Goal: Task Accomplishment & Management: Complete application form

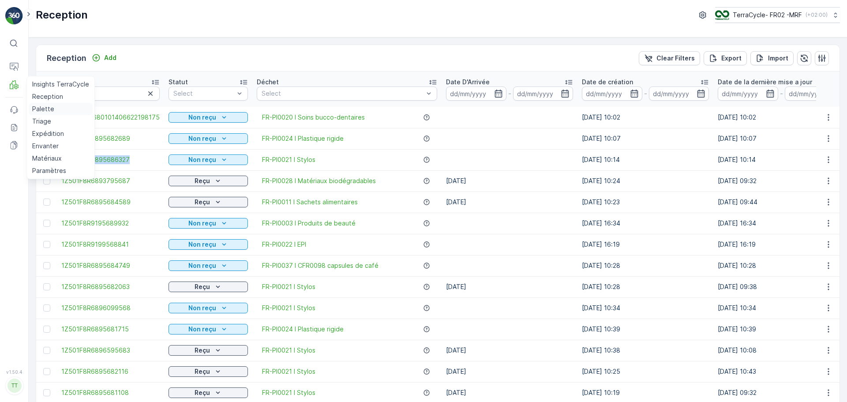
click at [41, 112] on p "Palette" at bounding box center [43, 109] width 22 height 9
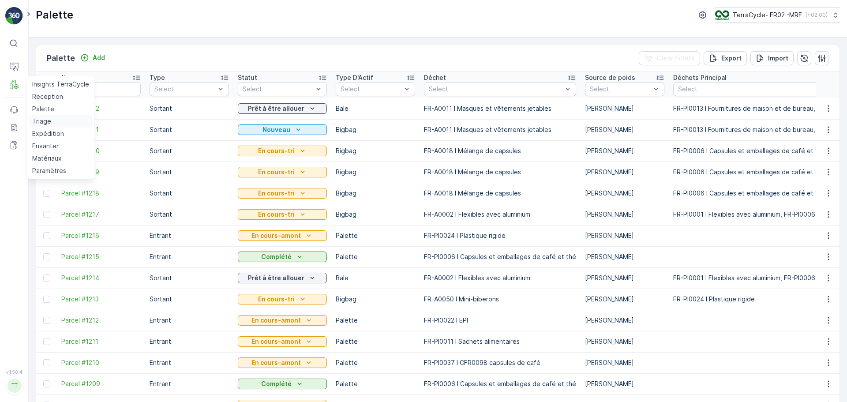
click at [43, 119] on p "Triage" at bounding box center [41, 121] width 19 height 9
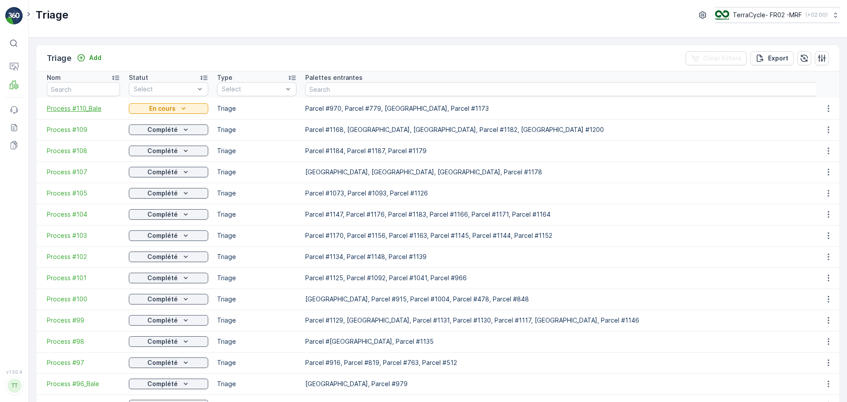
click at [75, 108] on span "Process #110_Bale" at bounding box center [83, 108] width 73 height 9
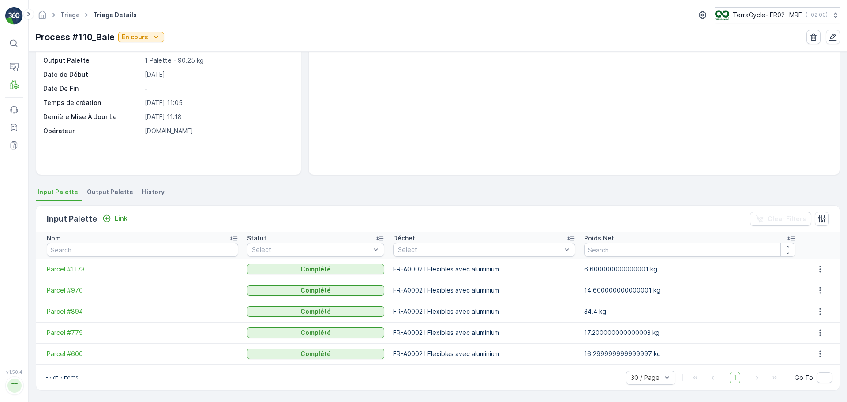
scroll to position [60, 0]
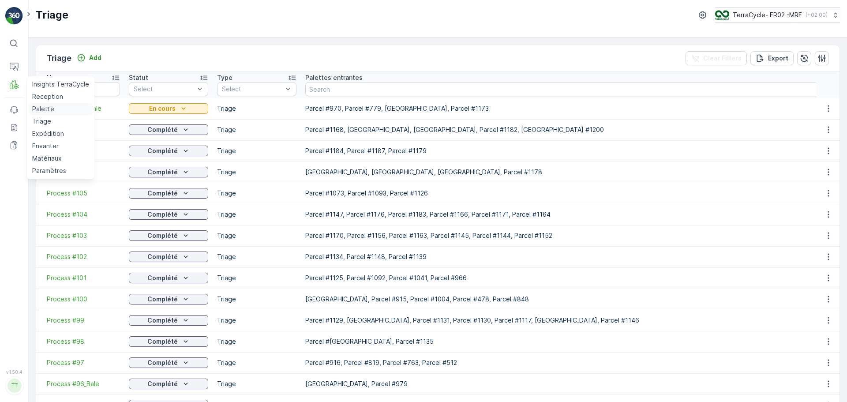
click at [56, 112] on link "Palette" at bounding box center [61, 109] width 64 height 12
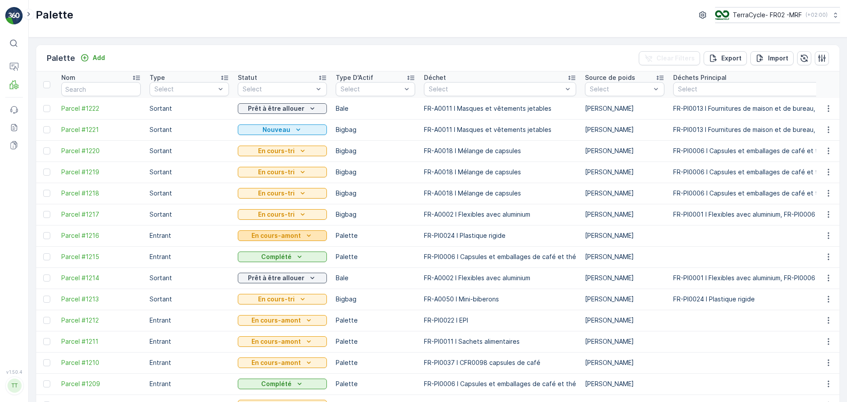
click at [282, 234] on p "En cours-amont" at bounding box center [275, 235] width 49 height 9
click at [282, 216] on p "En cours-tri" at bounding box center [276, 214] width 37 height 9
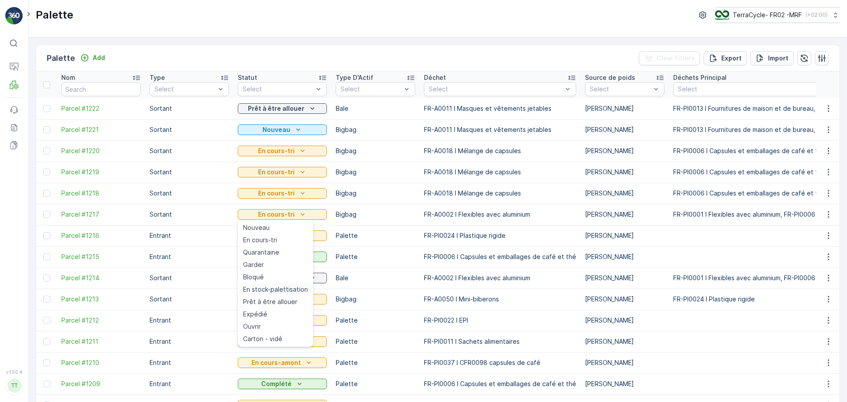
click at [272, 292] on span "En stock-palettisation" at bounding box center [275, 289] width 65 height 9
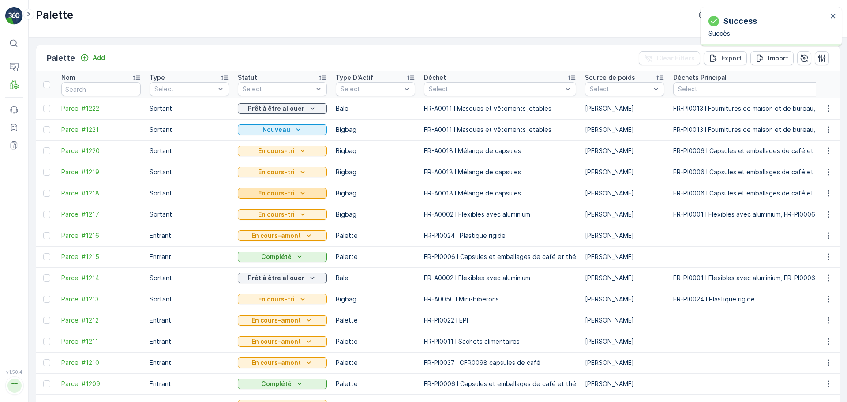
click at [289, 191] on p "En cours-tri" at bounding box center [276, 193] width 37 height 9
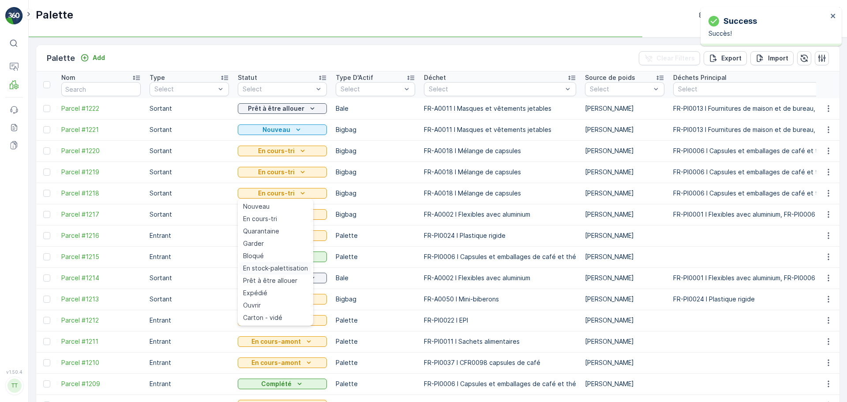
click at [288, 267] on span "En stock-palettisation" at bounding box center [275, 268] width 65 height 9
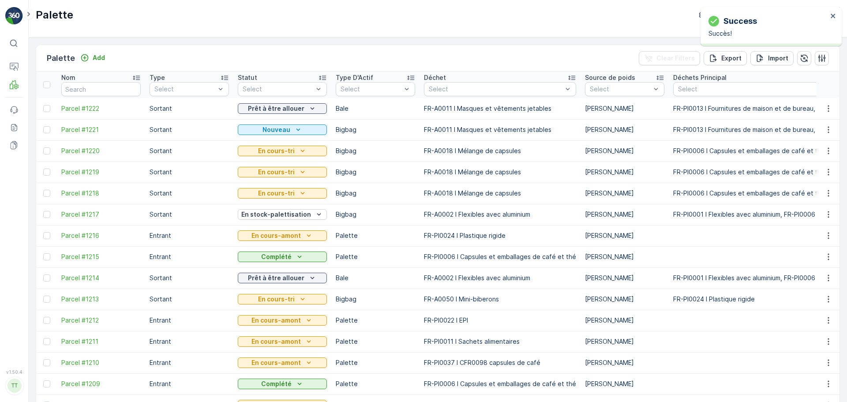
click at [291, 170] on p "En cours-tri" at bounding box center [276, 172] width 37 height 9
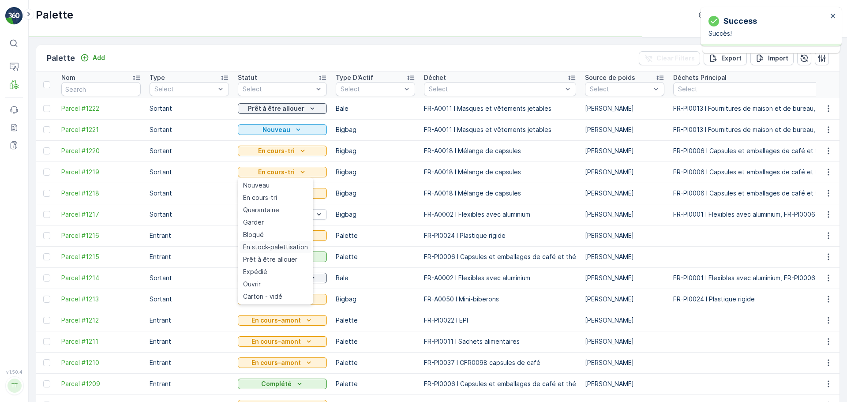
click at [280, 249] on span "En stock-palettisation" at bounding box center [275, 247] width 65 height 9
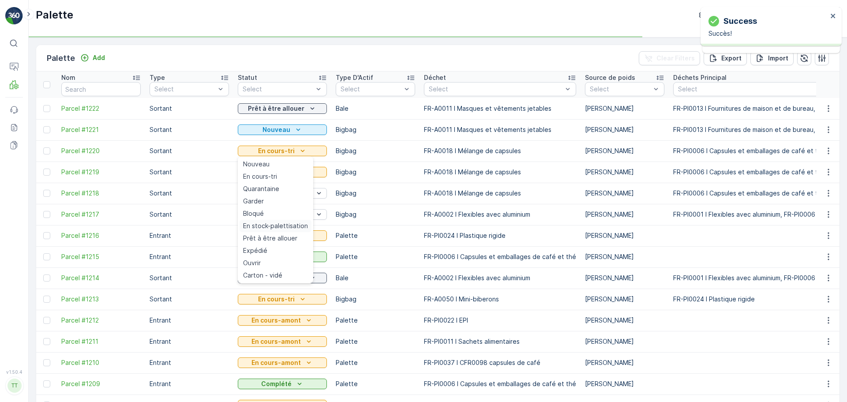
click at [292, 228] on span "En stock-palettisation" at bounding box center [275, 225] width 65 height 9
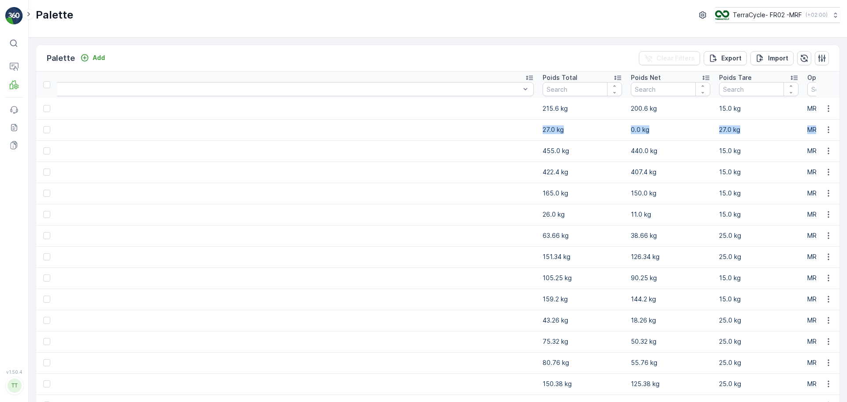
scroll to position [0, 3807]
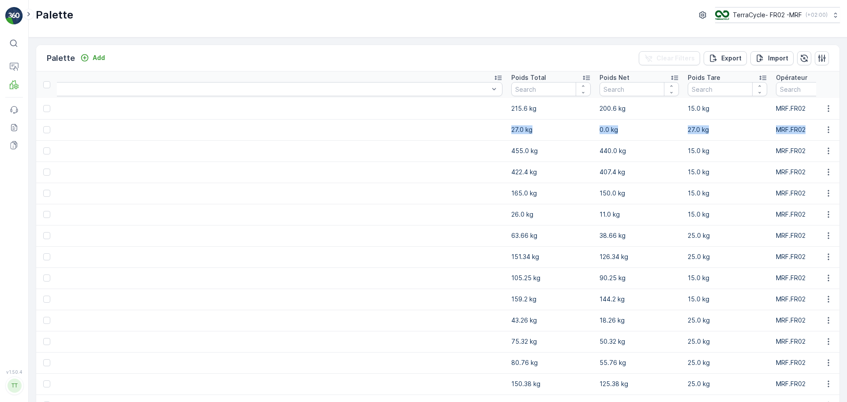
drag, startPoint x: 156, startPoint y: 122, endPoint x: 736, endPoint y: 131, distance: 580.0
click at [683, 135] on td "27.0 kg" at bounding box center [727, 129] width 88 height 21
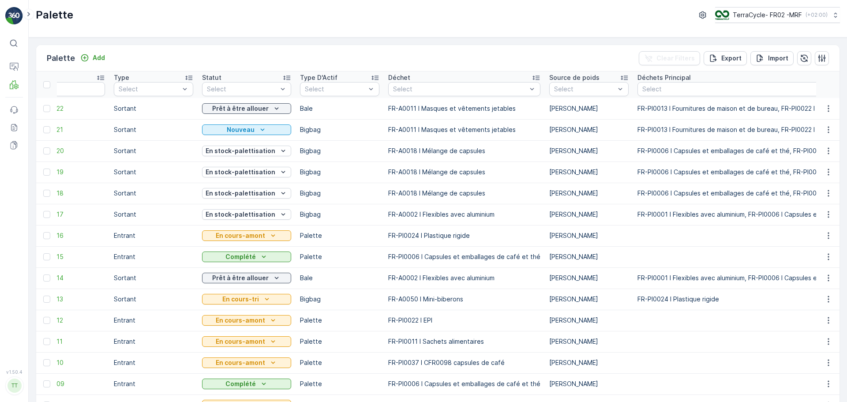
scroll to position [0, 0]
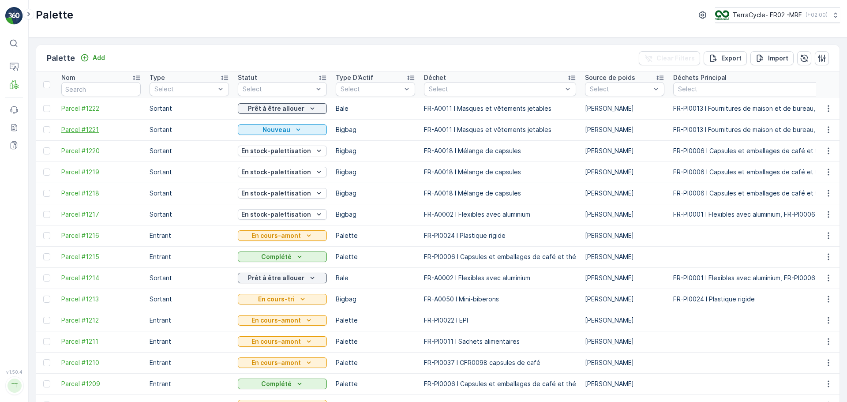
drag, startPoint x: 698, startPoint y: 130, endPoint x: 105, endPoint y: 130, distance: 593.6
click at [48, 129] on div at bounding box center [46, 129] width 7 height 7
click at [43, 126] on input "checkbox" at bounding box center [43, 126] width 0 height 0
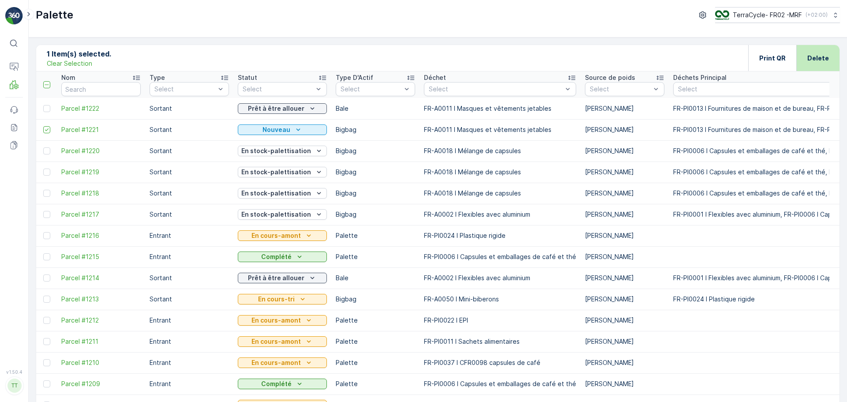
click at [818, 58] on p "Delete" at bounding box center [818, 58] width 22 height 9
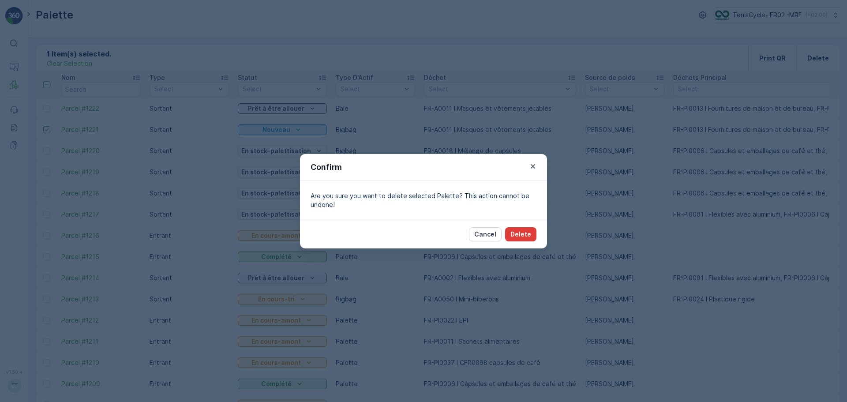
click at [528, 233] on p "Delete" at bounding box center [520, 234] width 21 height 9
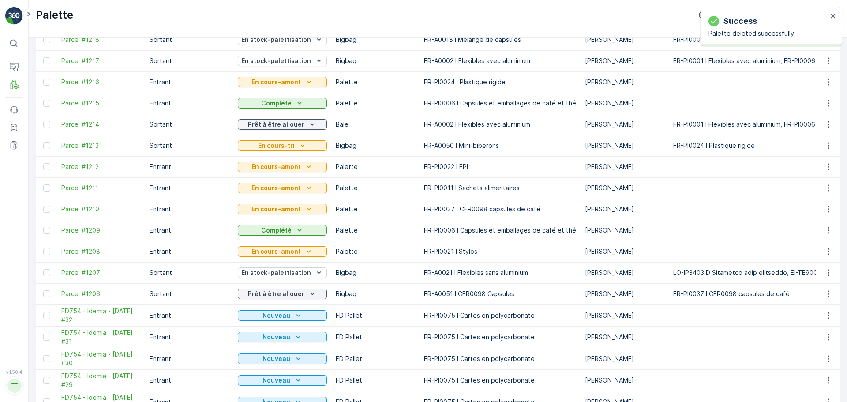
scroll to position [111, 0]
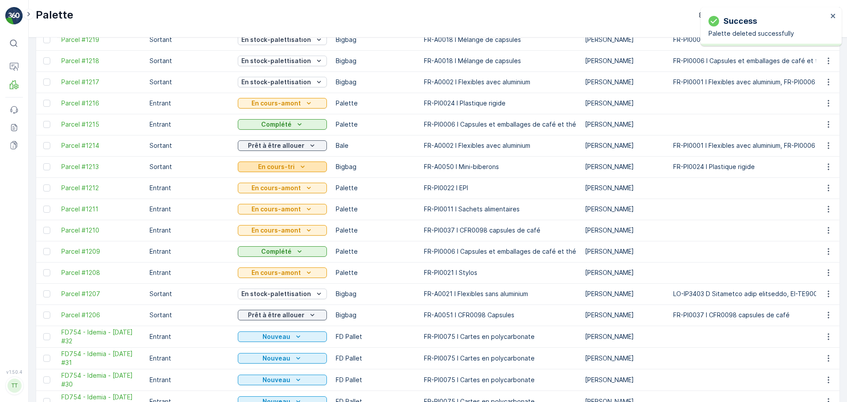
click at [287, 170] on p "En cours-tri" at bounding box center [276, 166] width 37 height 9
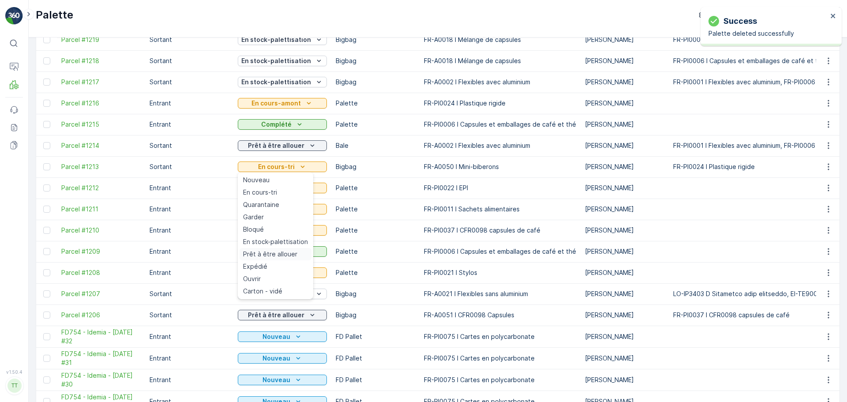
click at [286, 257] on span "Prêt à être allouer" at bounding box center [270, 254] width 54 height 9
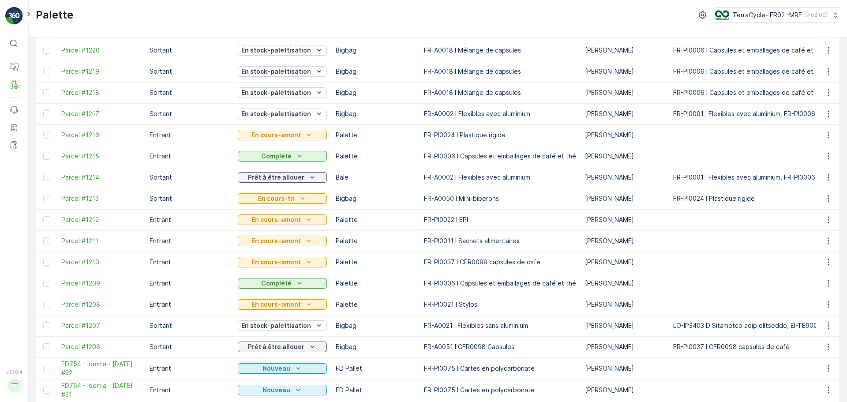
scroll to position [0, 0]
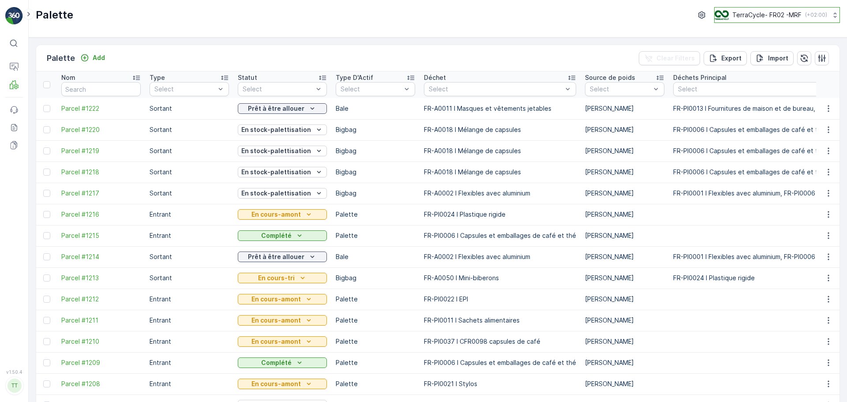
click at [800, 11] on div "TerraCycle- FR02 -MRF ( +02:00 )" at bounding box center [770, 15] width 112 height 10
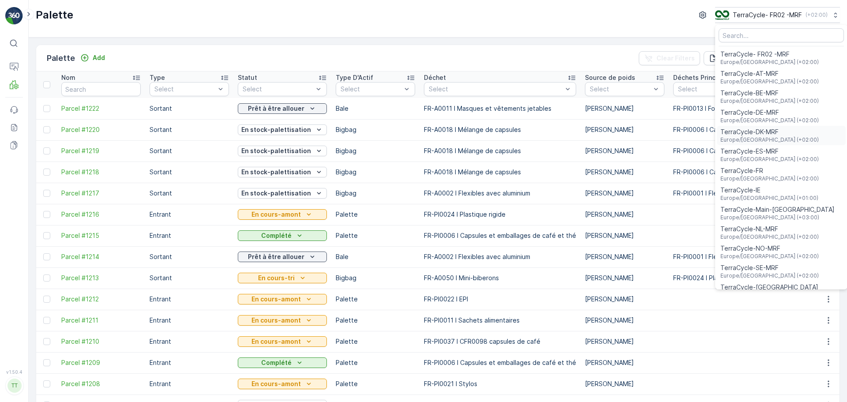
scroll to position [32, 0]
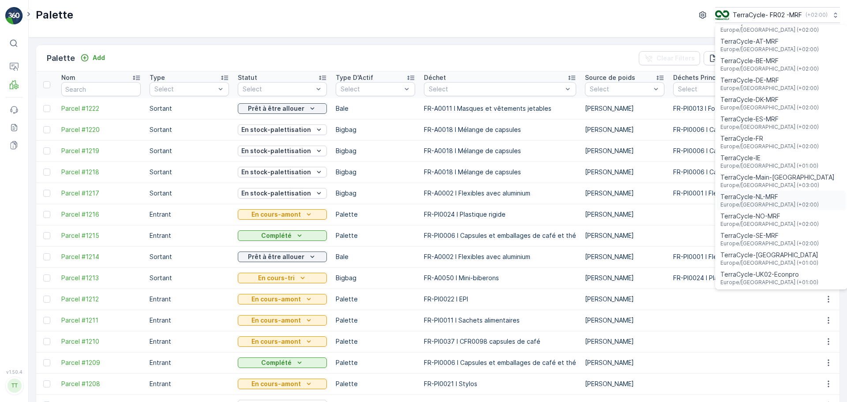
click at [769, 199] on span "TerraCycle-NL-MRF" at bounding box center [769, 196] width 98 height 9
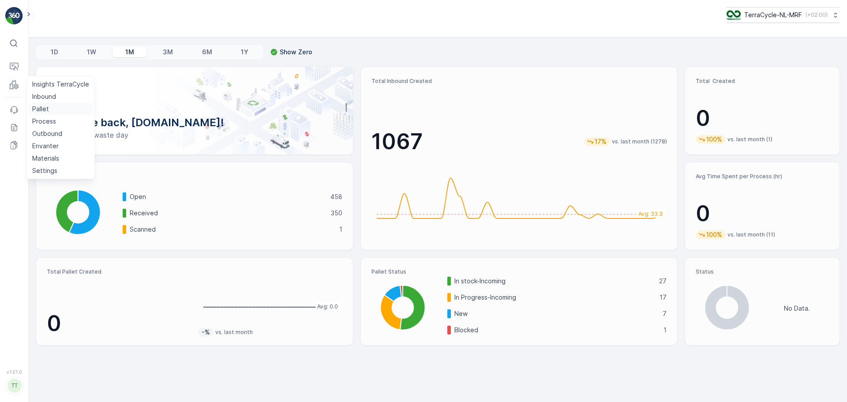
click at [41, 107] on p "Pallet" at bounding box center [40, 109] width 17 height 9
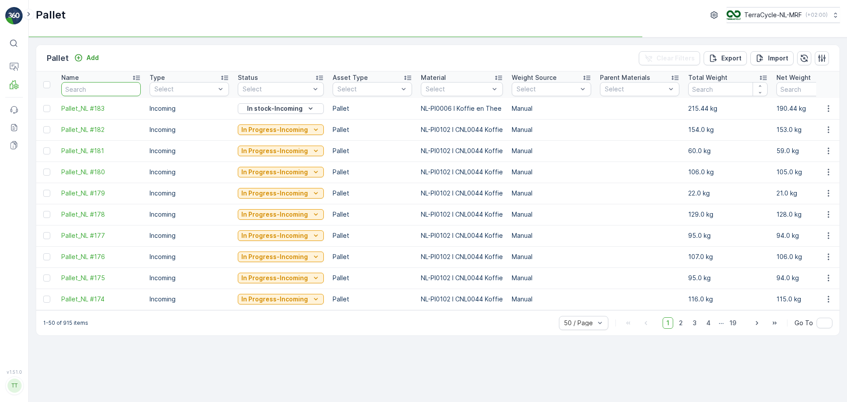
click at [82, 88] on input "text" at bounding box center [100, 89] width 79 height 14
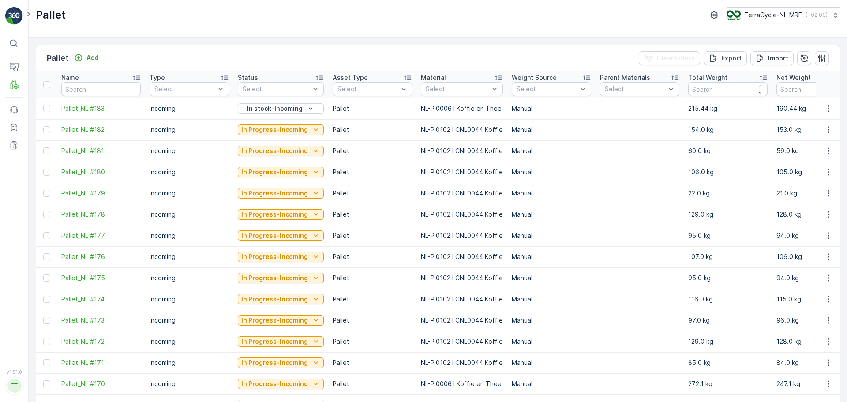
click at [82, 88] on input "text" at bounding box center [100, 89] width 79 height 14
type input "FD"
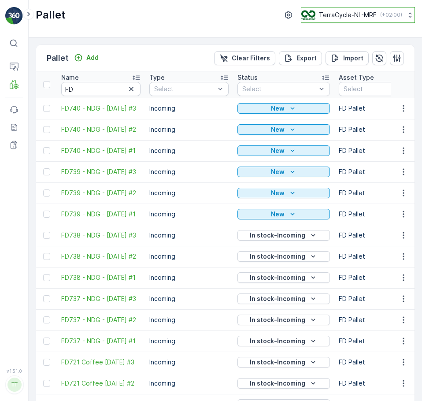
click at [343, 21] on button "TerraCycle-NL-MRF ( +02:00 )" at bounding box center [358, 15] width 114 height 16
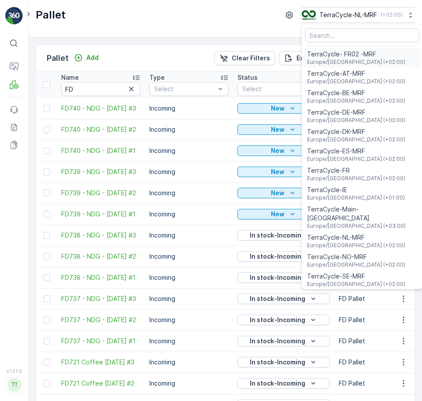
click at [340, 54] on span "TerraCycle- FR02 -MRF" at bounding box center [356, 54] width 98 height 9
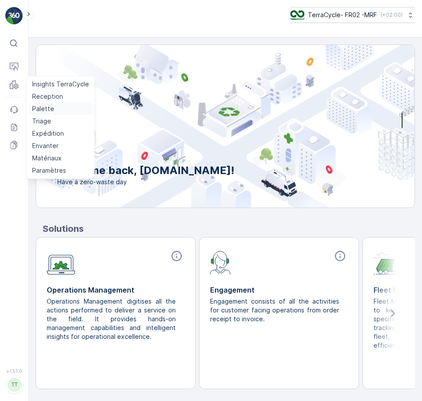
click at [46, 108] on p "Palette" at bounding box center [43, 109] width 22 height 9
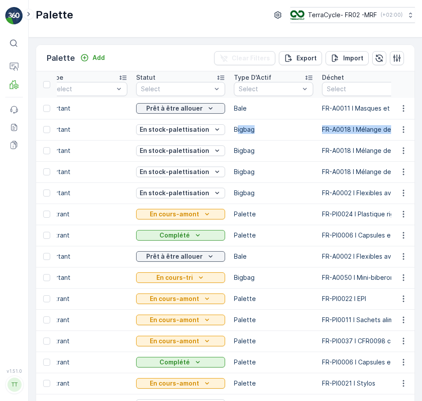
scroll to position [0, 187]
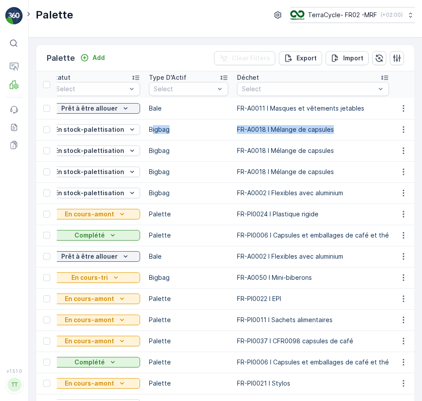
drag, startPoint x: 336, startPoint y: 124, endPoint x: 352, endPoint y: 122, distance: 16.0
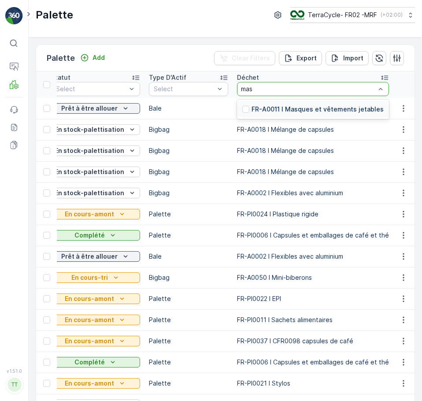
type input "masq"
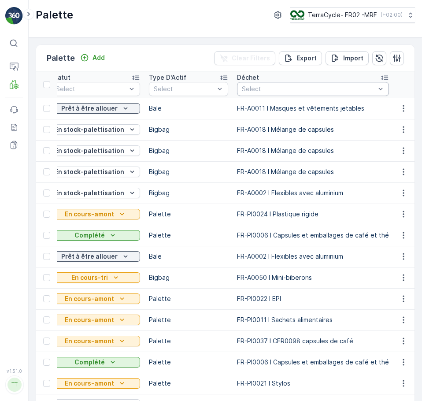
click at [320, 83] on div "Select" at bounding box center [313, 89] width 152 height 14
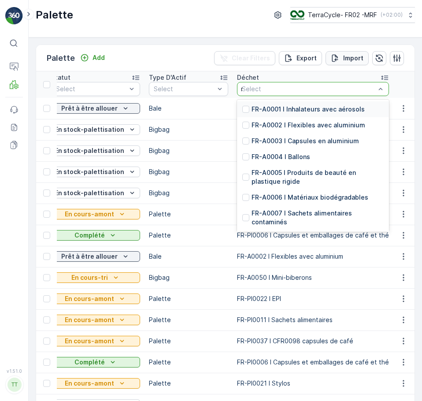
type input "ma"
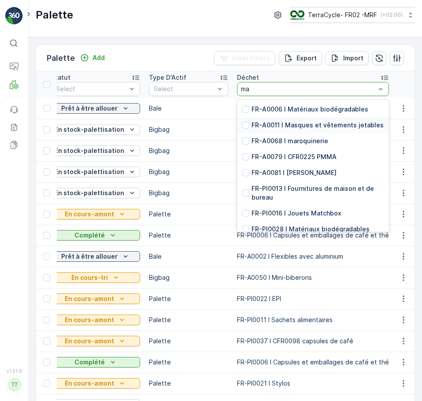
click at [329, 130] on div "FR-A0011 I Masques et vêtements jetables" at bounding box center [313, 125] width 152 height 16
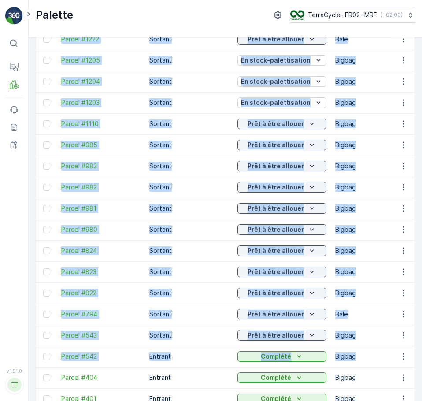
drag, startPoint x: 198, startPoint y: 353, endPoint x: -77, endPoint y: 343, distance: 275.8
click at [0, 343] on html "⌘B Operations MRF Events Reports Documents v 1.51.0 TT TC.EU Palette TerraCycle…" at bounding box center [211, 200] width 422 height 401
click at [199, 360] on p "Entrant" at bounding box center [188, 356] width 79 height 9
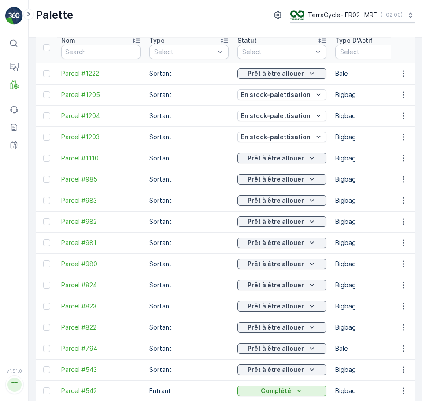
scroll to position [88, 0]
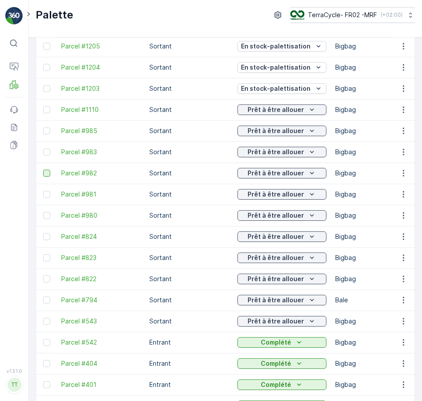
click at [46, 174] on div at bounding box center [46, 173] width 7 height 7
click at [43, 170] on input "checkbox" at bounding box center [43, 170] width 0 height 0
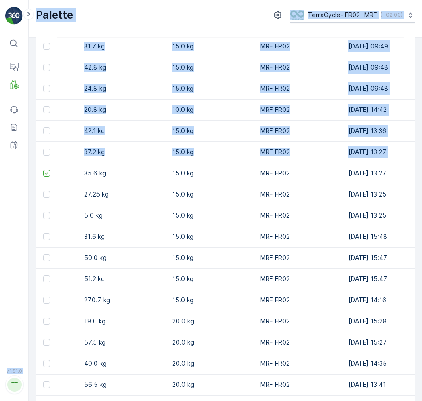
scroll to position [0, 744]
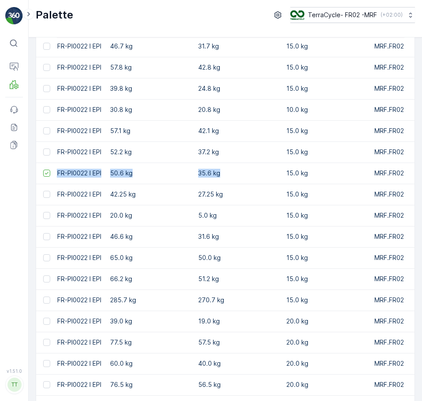
drag, startPoint x: 144, startPoint y: 175, endPoint x: 254, endPoint y: 172, distance: 109.8
click at [254, 172] on tr "Parcel #982 Sortant Prêt à être allouer Bigbag FR-A0011 I Masques et vêtements …" at bounding box center [237, 173] width 1890 height 21
click at [249, 170] on p "35.6 kg" at bounding box center [237, 173] width 79 height 9
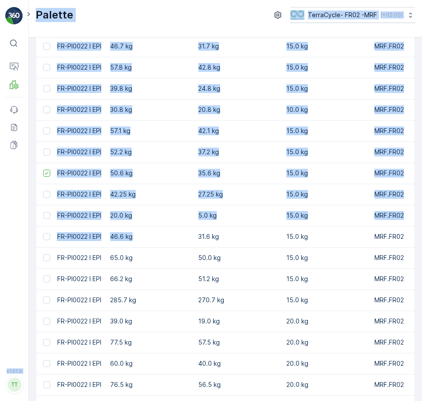
scroll to position [0, 0]
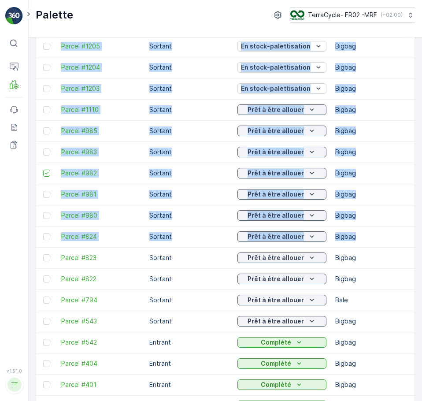
drag, startPoint x: 128, startPoint y: 236, endPoint x: 41, endPoint y: 164, distance: 113.1
click at [0, 213] on html "⌘B Operations MRF Events Reports Documents v 1.51.0 TT TC.EU Palette TerraCycle…" at bounding box center [211, 200] width 422 height 401
click at [46, 171] on icon at bounding box center [47, 173] width 6 height 6
click at [43, 170] on input "checkbox" at bounding box center [43, 170] width 0 height 0
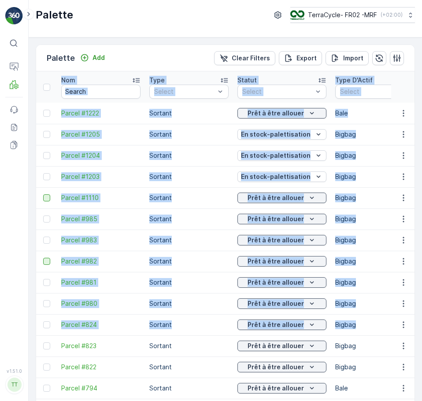
click at [47, 197] on div at bounding box center [46, 197] width 7 height 7
click at [43, 194] on input "checkbox" at bounding box center [43, 194] width 0 height 0
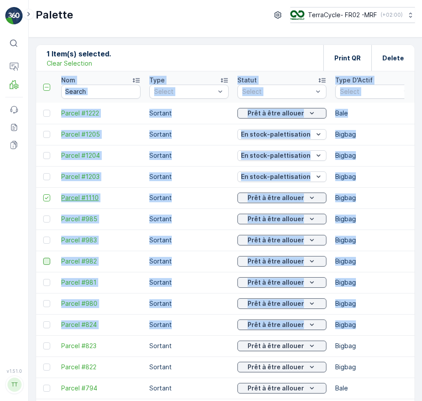
click at [136, 196] on span "Parcel #1110" at bounding box center [100, 198] width 79 height 9
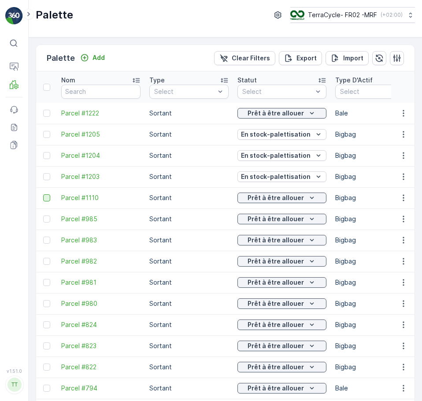
click at [45, 198] on div at bounding box center [46, 197] width 7 height 7
click at [43, 194] on input "checkbox" at bounding box center [43, 194] width 0 height 0
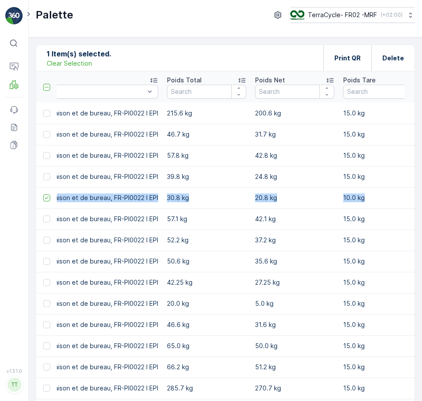
scroll to position [0, 829]
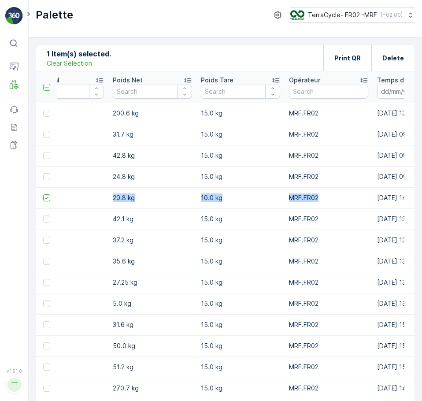
drag, startPoint x: 151, startPoint y: 196, endPoint x: 335, endPoint y: 193, distance: 184.4
click at [335, 193] on tr "Parcel #1110 Sortant Prêt à être allouer Bigbag FR-A0011 I Masques et vêtements…" at bounding box center [152, 197] width 1890 height 21
click at [207, 200] on p "10.0 kg" at bounding box center [240, 198] width 79 height 9
drag, startPoint x: 190, startPoint y: 199, endPoint x: 108, endPoint y: 196, distance: 81.7
click at [108, 196] on tr "Parcel #1110 Sortant Prêt à être allouer Bigbag FR-A0011 I Masques et vêtements…" at bounding box center [152, 197] width 1890 height 21
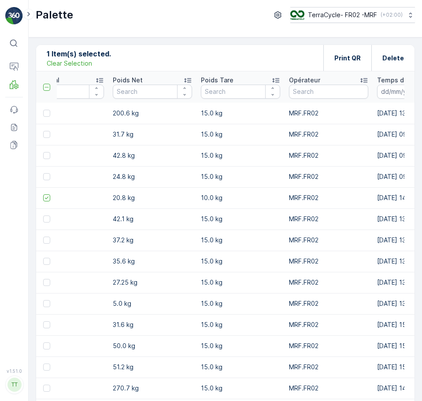
drag, startPoint x: 103, startPoint y: 197, endPoint x: 79, endPoint y: 198, distance: 24.3
click at [79, 198] on tr "Parcel #1110 Sortant Prêt à être allouer Bigbag FR-A0011 I Masques et vêtements…" at bounding box center [152, 197] width 1890 height 21
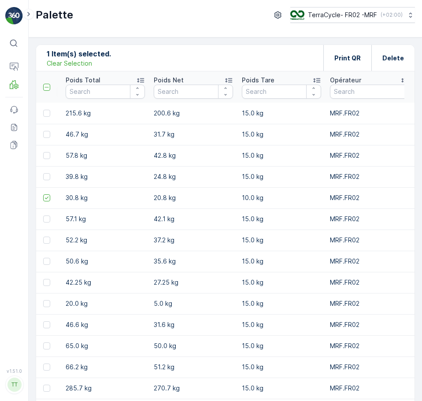
click at [120, 199] on p "30.8 kg" at bounding box center [105, 198] width 79 height 9
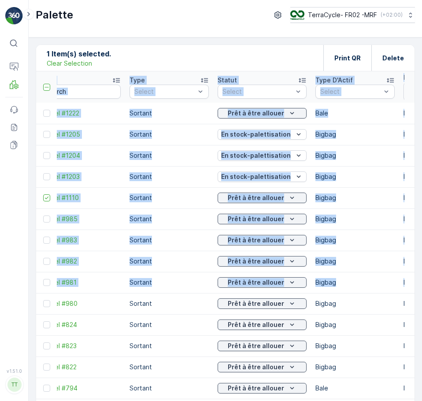
scroll to position [0, 0]
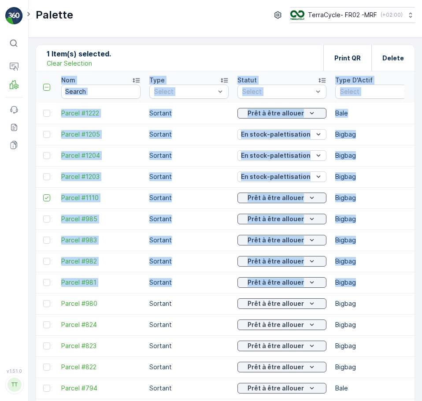
drag, startPoint x: 219, startPoint y: 278, endPoint x: -8, endPoint y: 277, distance: 226.7
click at [0, 277] on html "⌘B Operations MRF Events Reports Documents v 1.51.0 TT TC.EU Palette TerraCycle…" at bounding box center [211, 200] width 422 height 401
click at [46, 199] on icon at bounding box center [47, 198] width 4 height 3
click at [43, 194] on input "checkbox" at bounding box center [43, 194] width 0 height 0
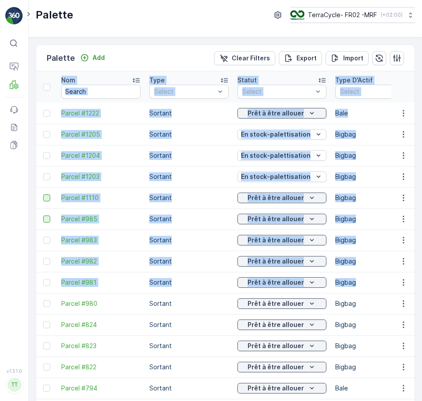
click at [47, 218] on div at bounding box center [46, 219] width 7 height 7
click at [43, 216] on input "checkbox" at bounding box center [43, 216] width 0 height 0
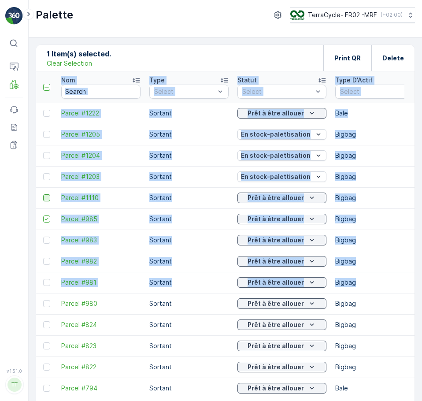
click at [111, 224] on span "Parcel #985" at bounding box center [100, 219] width 79 height 9
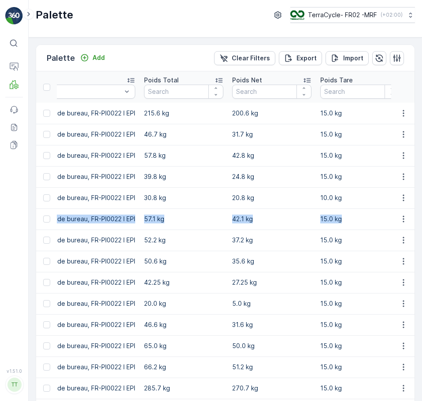
scroll to position [0, 790]
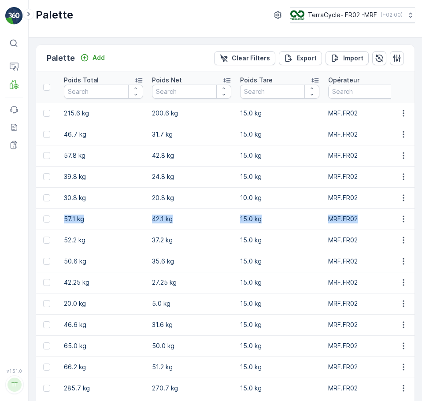
drag, startPoint x: 173, startPoint y: 220, endPoint x: 370, endPoint y: 217, distance: 197.6
click at [370, 217] on tr "Parcel #985 Sortant Prêt à être allouer Bigbag FR-A0011 I Masques et vêtements …" at bounding box center [197, 219] width 1903 height 21
drag, startPoint x: 198, startPoint y: 227, endPoint x: 149, endPoint y: 226, distance: 48.5
click at [197, 227] on td "42.1 kg" at bounding box center [192, 219] width 88 height 21
click at [123, 222] on p "57.1 kg" at bounding box center [103, 219] width 79 height 9
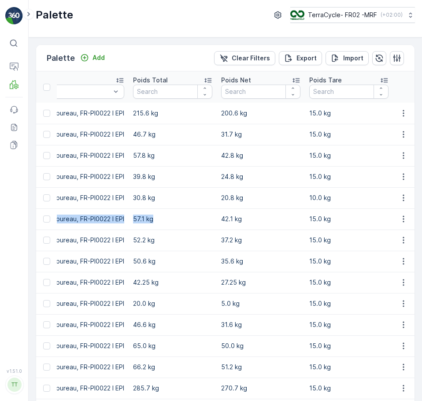
scroll to position [0, 718]
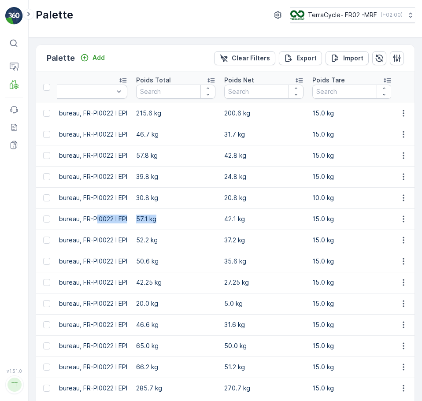
drag, startPoint x: 106, startPoint y: 222, endPoint x: 87, endPoint y: 226, distance: 18.9
click at [87, 226] on tr "Parcel #985 Sortant Prêt à être allouer Bigbag FR-A0011 I Masques et vêtements …" at bounding box center [269, 219] width 1903 height 21
click at [198, 227] on td "57.1 kg" at bounding box center [176, 219] width 88 height 21
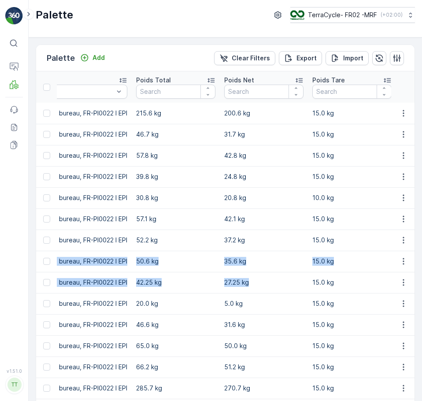
scroll to position [0, 0]
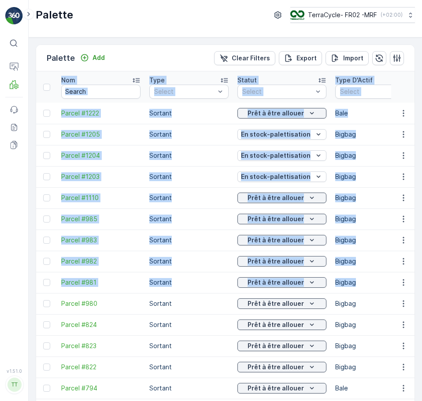
drag, startPoint x: 218, startPoint y: 273, endPoint x: 113, endPoint y: 257, distance: 106.3
click at [0, 257] on html "⌘B Operations MRF Events Reports Documents v 1.51.0 TT TC.EU Palette TerraCycle…" at bounding box center [211, 200] width 422 height 401
click at [46, 280] on div at bounding box center [46, 282] width 7 height 7
click at [43, 279] on input "checkbox" at bounding box center [43, 279] width 0 height 0
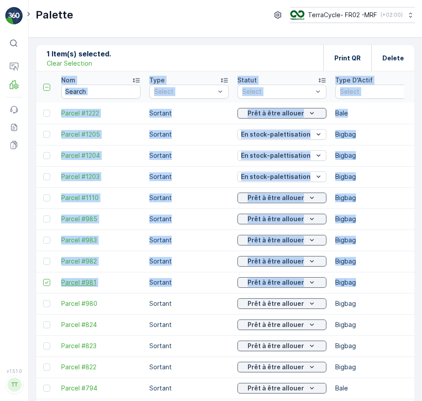
click at [137, 284] on span "Parcel #981" at bounding box center [100, 282] width 79 height 9
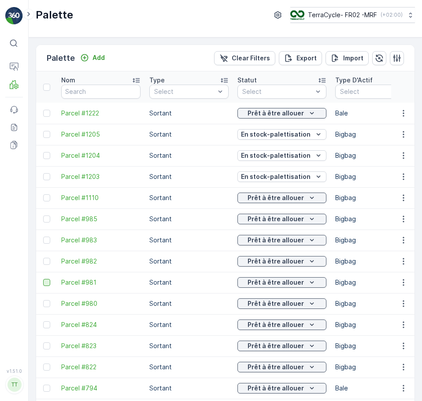
click at [44, 283] on div at bounding box center [46, 282] width 7 height 7
click at [43, 279] on input "checkbox" at bounding box center [43, 279] width 0 height 0
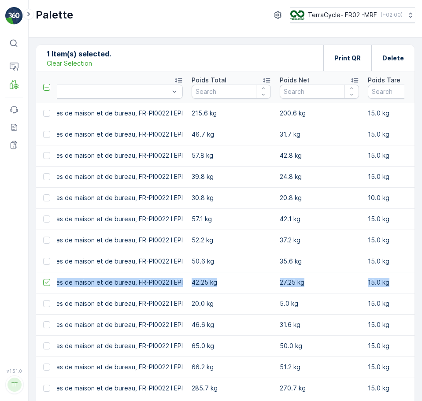
scroll to position [0, 677]
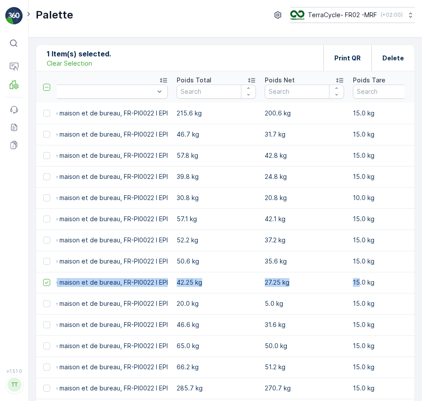
drag, startPoint x: 208, startPoint y: 286, endPoint x: 350, endPoint y: 282, distance: 142.5
click at [350, 282] on tr "Parcel #981 Sortant Prêt à être allouer Bigbag FR-A0011 I Masques et vêtements …" at bounding box center [304, 282] width 1890 height 21
click at [311, 282] on p "27.25 kg" at bounding box center [304, 282] width 79 height 9
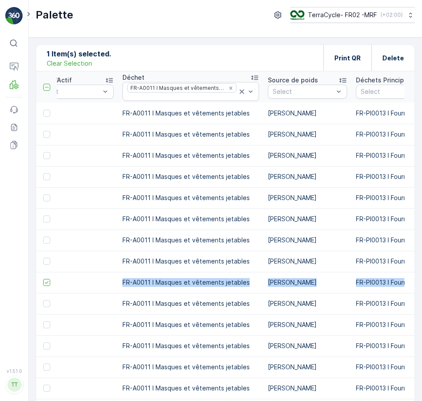
scroll to position [0, 0]
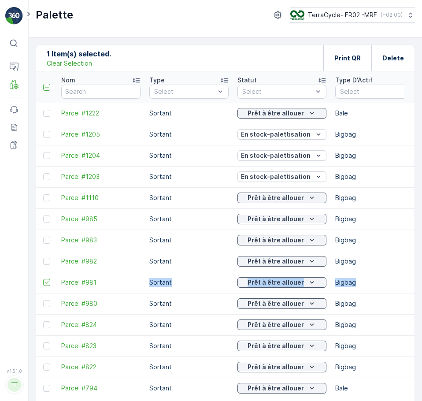
drag, startPoint x: 312, startPoint y: 282, endPoint x: 113, endPoint y: 288, distance: 199.0
click at [138, 176] on span "Parcel #1203" at bounding box center [100, 176] width 79 height 9
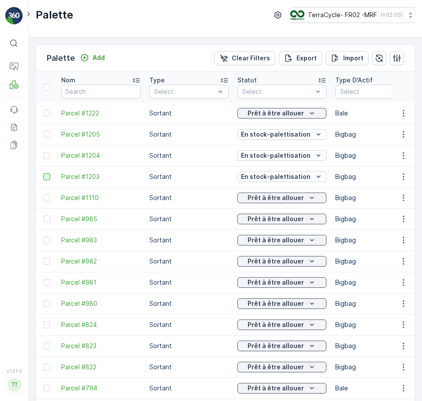
click at [49, 179] on div at bounding box center [46, 176] width 7 height 7
click at [43, 173] on input "checkbox" at bounding box center [43, 173] width 0 height 0
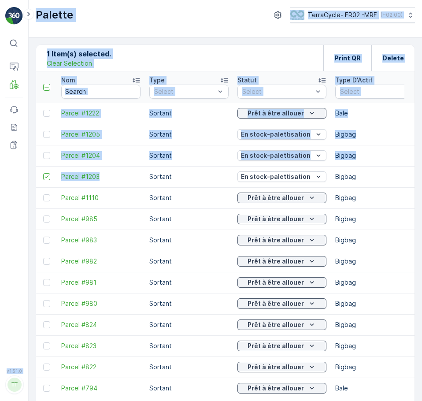
drag, startPoint x: 142, startPoint y: 173, endPoint x: 29, endPoint y: 172, distance: 112.9
click at [28, 172] on div "⌘B Operations MRF Events Reports Documents v 1.51.0 TT TC.EU Palette TerraCycle…" at bounding box center [211, 200] width 422 height 401
click at [306, 180] on p "En stock-palettisation" at bounding box center [276, 176] width 70 height 9
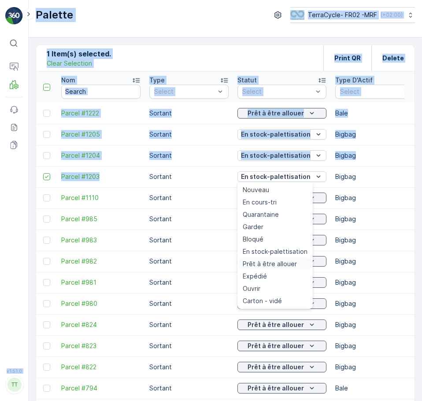
click at [278, 264] on span "Prêt à être allouer" at bounding box center [270, 264] width 54 height 9
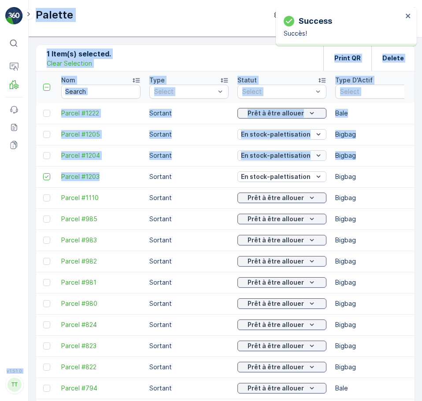
click at [314, 157] on icon "En stock-palettisation" at bounding box center [318, 155] width 9 height 9
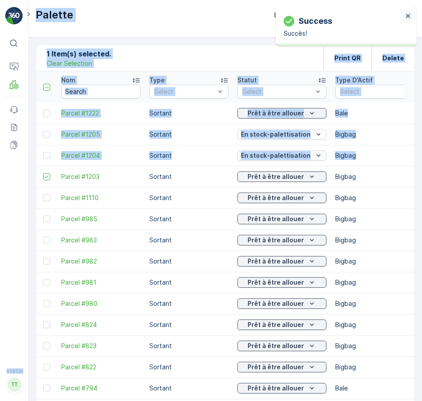
click at [314, 155] on icon "En stock-palettisation" at bounding box center [318, 155] width 9 height 9
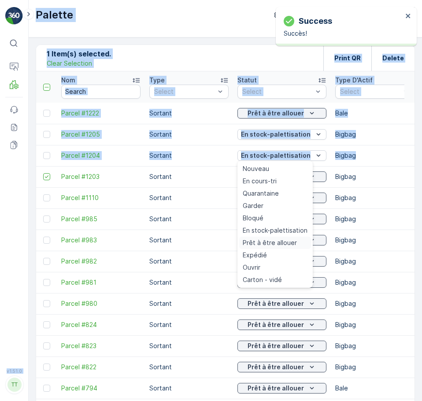
click at [284, 241] on span "Prêt à être allouer" at bounding box center [270, 243] width 54 height 9
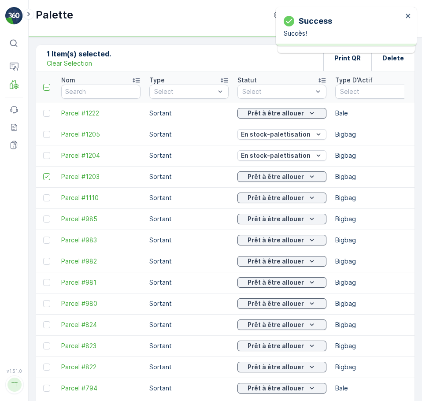
click at [351, 178] on p "Bigbag" at bounding box center [375, 176] width 79 height 9
click at [45, 155] on div at bounding box center [46, 155] width 7 height 7
click at [43, 152] on input "checkbox" at bounding box center [43, 152] width 0 height 0
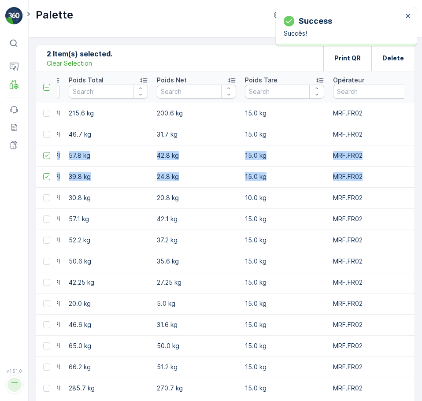
scroll to position [0, 809]
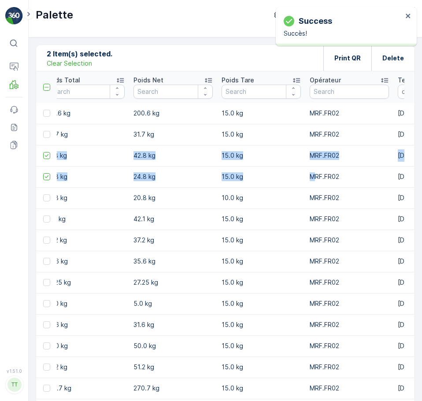
drag, startPoint x: 185, startPoint y: 160, endPoint x: 304, endPoint y: 185, distance: 122.0
click at [304, 185] on tbody "Parcel #1222 Sortant Prêt à être allouer Bale FR-A0011 I Masques et vêtements j…" at bounding box center [172, 314] width 1890 height 423
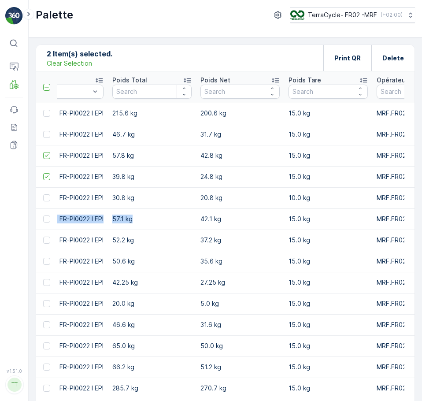
scroll to position [0, 773]
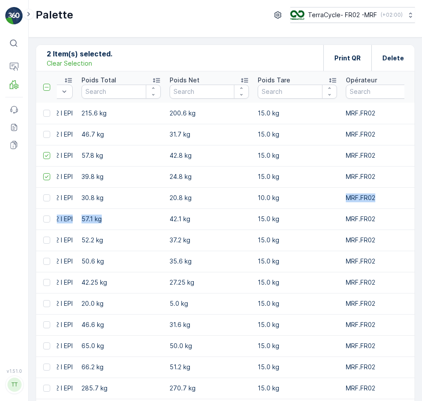
drag, startPoint x: 104, startPoint y: 228, endPoint x: 337, endPoint y: 191, distance: 236.3
click at [337, 191] on tbody "Parcel #1222 Sortant Prêt à être allouer Bale FR-A0011 I Masques et vêtements j…" at bounding box center [209, 314] width 1890 height 423
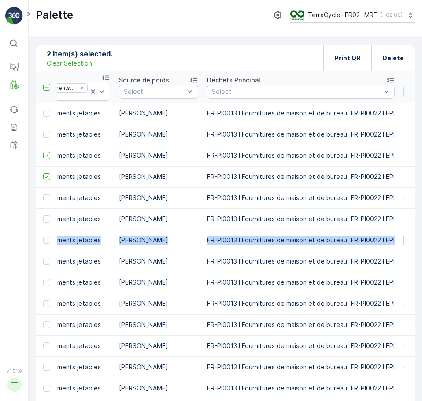
scroll to position [0, 672]
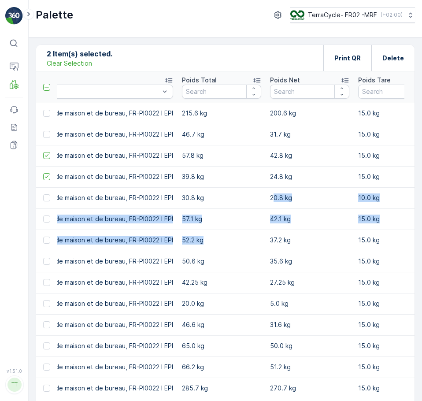
drag, startPoint x: 162, startPoint y: 237, endPoint x: 264, endPoint y: 208, distance: 105.9
click at [264, 208] on tbody "Parcel #1222 Sortant Prêt à être allouer Bale FR-A0011 I Masques et vêtements j…" at bounding box center [309, 314] width 1890 height 423
click at [235, 247] on td "52.2 kg" at bounding box center [222, 240] width 88 height 21
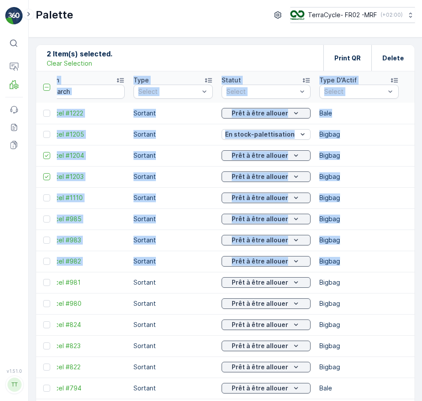
scroll to position [0, 0]
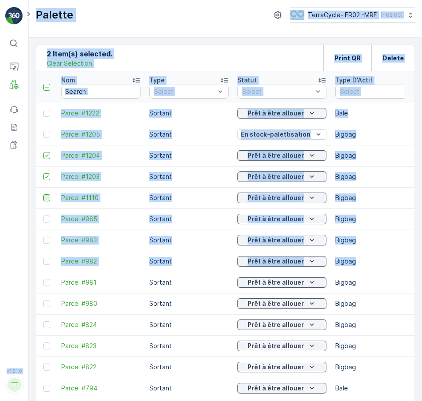
drag, startPoint x: 232, startPoint y: 259, endPoint x: 45, endPoint y: 201, distance: 195.8
click at [2, 206] on div "⌘B Operations MRF Events Reports Documents v 1.51.0 TT TC.EU Palette TerraCycle…" at bounding box center [211, 200] width 422 height 401
click at [191, 197] on p "Sortant" at bounding box center [188, 198] width 79 height 9
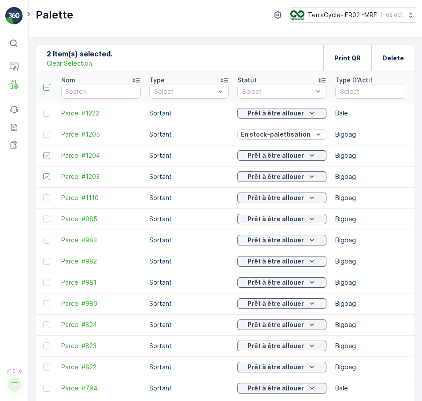
drag, startPoint x: 47, startPoint y: 136, endPoint x: 421, endPoint y: 168, distance: 374.9
click at [47, 136] on div at bounding box center [46, 134] width 7 height 7
click at [43, 131] on input "checkbox" at bounding box center [43, 131] width 0 height 0
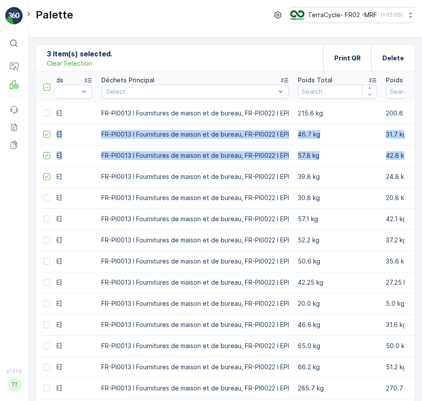
scroll to position [0, 574]
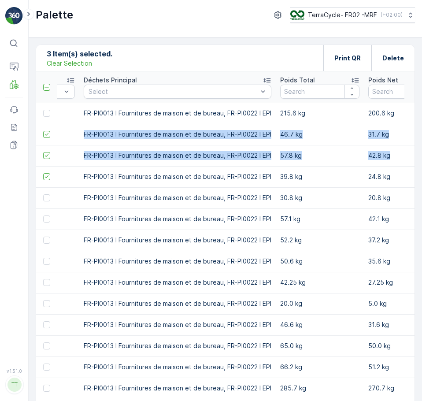
drag, startPoint x: 142, startPoint y: 132, endPoint x: 386, endPoint y: 147, distance: 244.3
click at [381, 148] on tbody "Parcel #1222 Sortant Prêt à être allouer Bale FR-A0011 I Masques et vêtements j…" at bounding box center [407, 314] width 1890 height 423
click at [349, 135] on p "46.7 kg" at bounding box center [319, 134] width 79 height 9
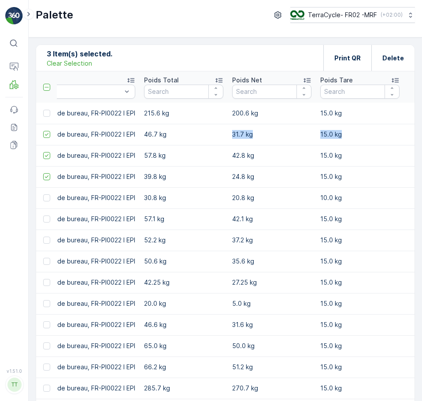
scroll to position [0, 728]
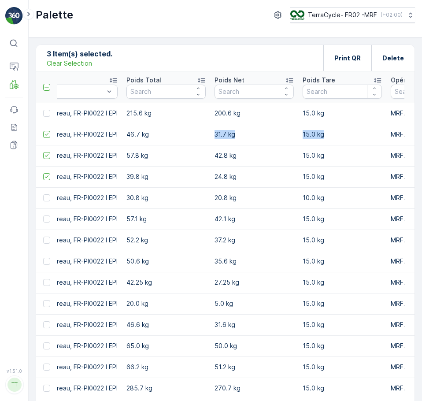
drag, startPoint x: 346, startPoint y: 134, endPoint x: 361, endPoint y: 132, distance: 14.7
click at [361, 132] on tr "Parcel #1205 Sortant En stock-palettisation Bigbag FR-A0011 I Masques et vêteme…" at bounding box center [254, 134] width 1890 height 21
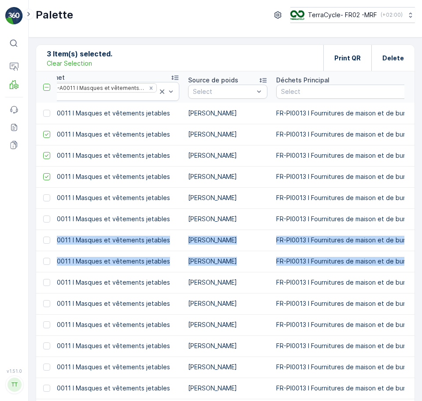
scroll to position [0, 0]
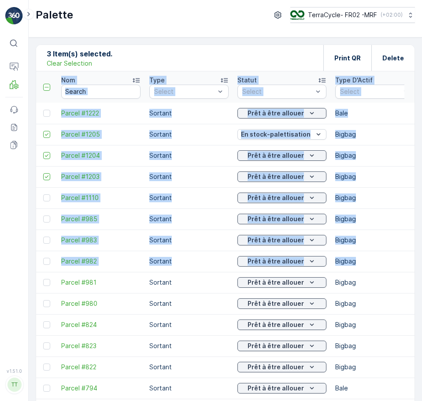
drag, startPoint x: 297, startPoint y: 271, endPoint x: -16, endPoint y: 232, distance: 316.0
click at [0, 232] on html "⌘B Operations MRF Events Reports Documents v 1.51.0 TT TC.EU Palette TerraCycle…" at bounding box center [211, 200] width 422 height 401
click at [46, 303] on div at bounding box center [46, 303] width 7 height 7
click at [43, 300] on input "checkbox" at bounding box center [43, 300] width 0 height 0
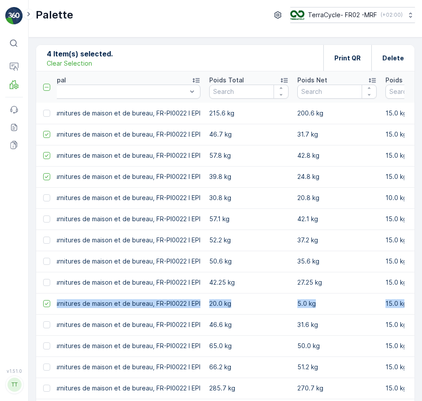
scroll to position [0, 655]
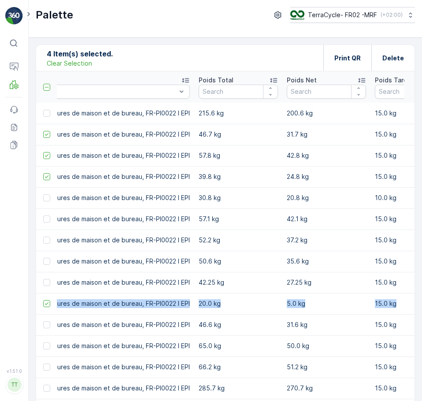
drag, startPoint x: 157, startPoint y: 304, endPoint x: 400, endPoint y: 309, distance: 243.5
click at [400, 309] on tr "Parcel #980 Sortant Prêt à être allouer Bigbag FR-A0011 I Masques et vêtements …" at bounding box center [326, 303] width 1890 height 21
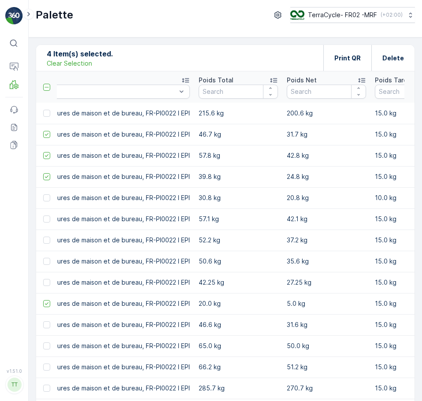
click at [213, 129] on td "46.7 kg" at bounding box center [238, 134] width 88 height 21
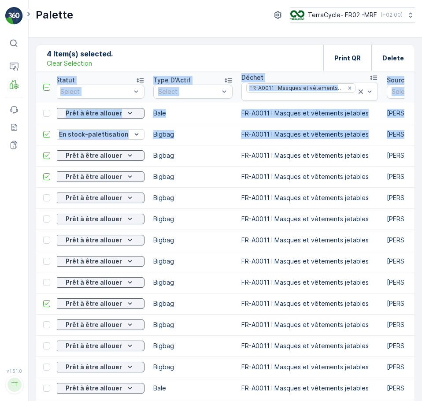
scroll to position [0, 0]
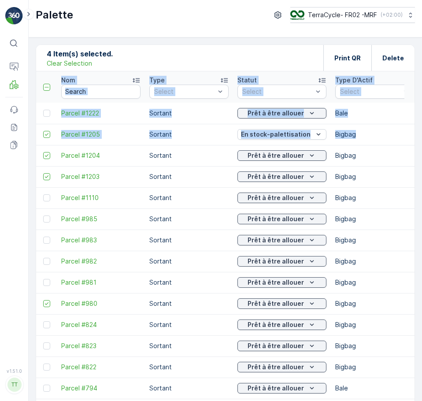
drag, startPoint x: 254, startPoint y: 127, endPoint x: 145, endPoint y: 118, distance: 110.2
click at [0, 123] on html "⌘B Operations MRF Events Reports Documents v 1.51.0 TT TC.EU Palette TerraCycle…" at bounding box center [211, 200] width 422 height 401
click at [187, 116] on p "Sortant" at bounding box center [188, 113] width 79 height 9
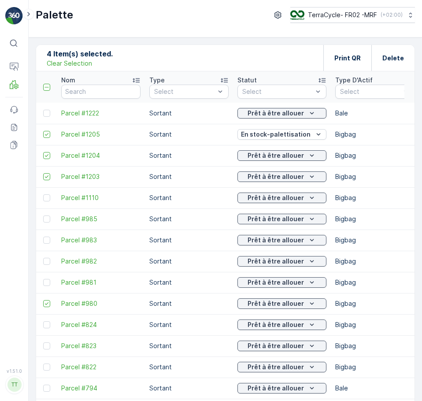
drag, startPoint x: 46, startPoint y: 111, endPoint x: 169, endPoint y: 111, distance: 122.6
click at [46, 111] on div at bounding box center [46, 113] width 7 height 7
click at [43, 110] on input "checkbox" at bounding box center [43, 110] width 0 height 0
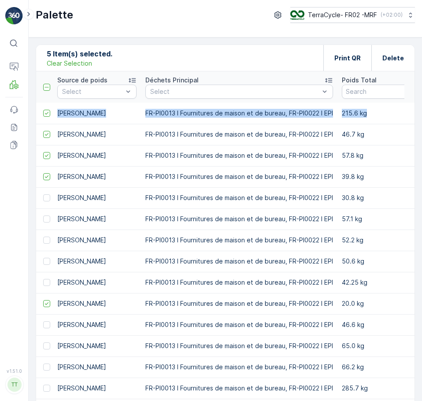
scroll to position [0, 615]
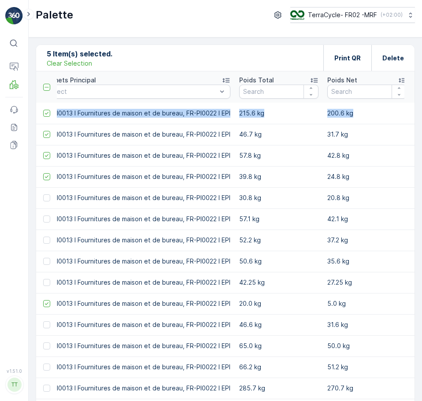
drag, startPoint x: 204, startPoint y: 114, endPoint x: 343, endPoint y: 116, distance: 139.4
click at [343, 116] on tr "Parcel #1222 Sortant Prêt à être allouer Bale FR-A0011 I Masques et vêtements j…" at bounding box center [366, 113] width 1890 height 21
click at [354, 124] on td "31.7 kg" at bounding box center [367, 134] width 88 height 21
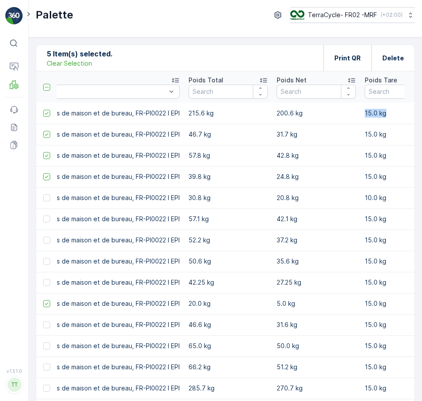
scroll to position [0, 727]
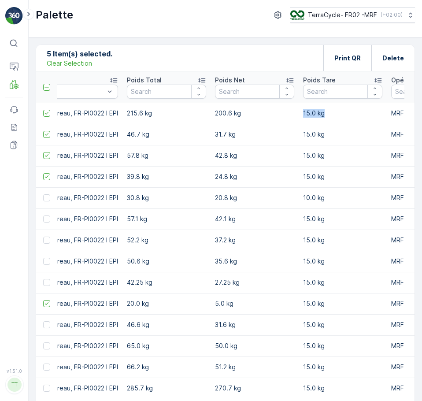
drag, startPoint x: 347, startPoint y: 116, endPoint x: 381, endPoint y: 120, distance: 33.7
click at [381, 120] on tr "Parcel #1222 Sortant Prêt à être allouer Bale FR-A0011 I Masques et vêtements j…" at bounding box center [254, 113] width 1890 height 21
click at [299, 135] on td "15.0 kg" at bounding box center [343, 134] width 88 height 21
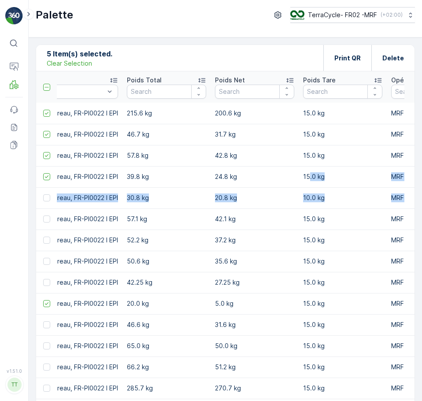
scroll to position [0, 0]
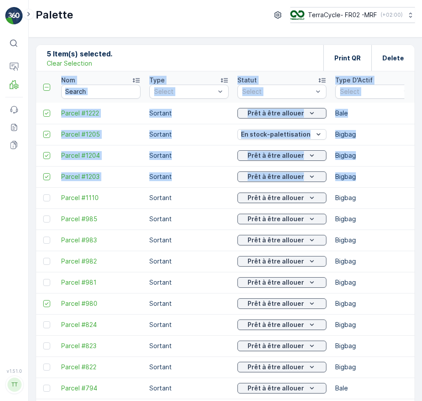
drag, startPoint x: 282, startPoint y: 168, endPoint x: -134, endPoint y: 214, distance: 418.4
click at [0, 214] on html "⌘B Operations MRF Events Reports Documents v 1.51.0 TT TC.EU Palette TerraCycle…" at bounding box center [211, 200] width 422 height 401
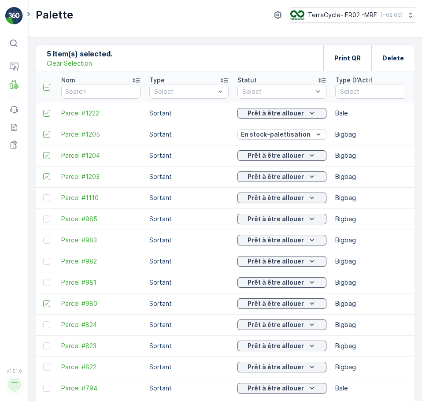
click at [387, 300] on p "Bigbag" at bounding box center [375, 303] width 79 height 9
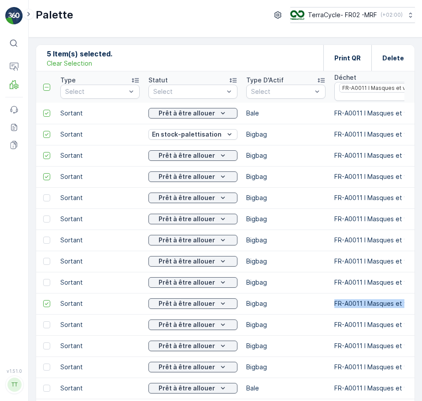
scroll to position [0, 133]
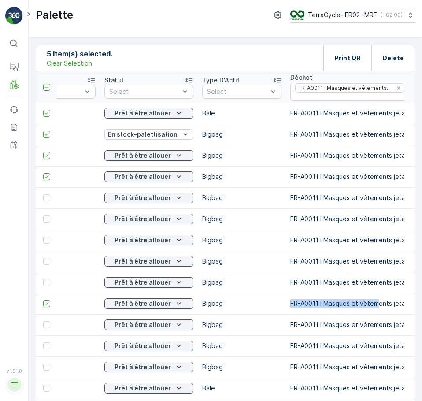
drag, startPoint x: 370, startPoint y: 297, endPoint x: 315, endPoint y: 225, distance: 90.7
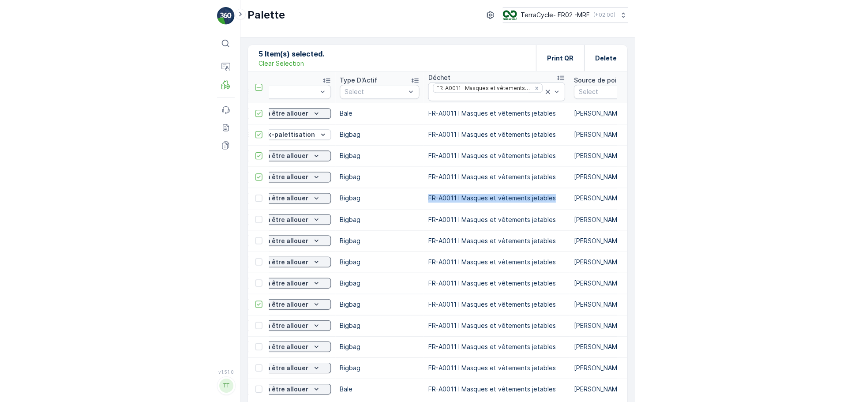
scroll to position [0, 220]
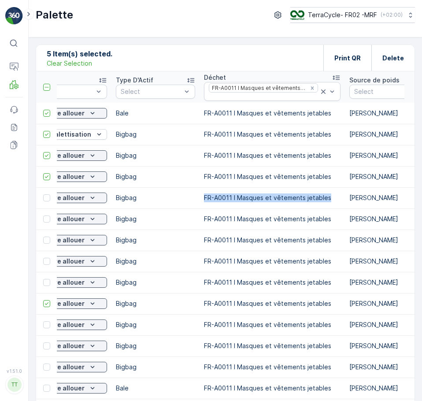
drag, startPoint x: 288, startPoint y: 194, endPoint x: 325, endPoint y: 205, distance: 38.9
click at [325, 205] on td "FR-A0011 I Masques et vêtements jetables" at bounding box center [273, 197] width 146 height 21
copy p "FR-A0011 I Masques et vêtements jetables"
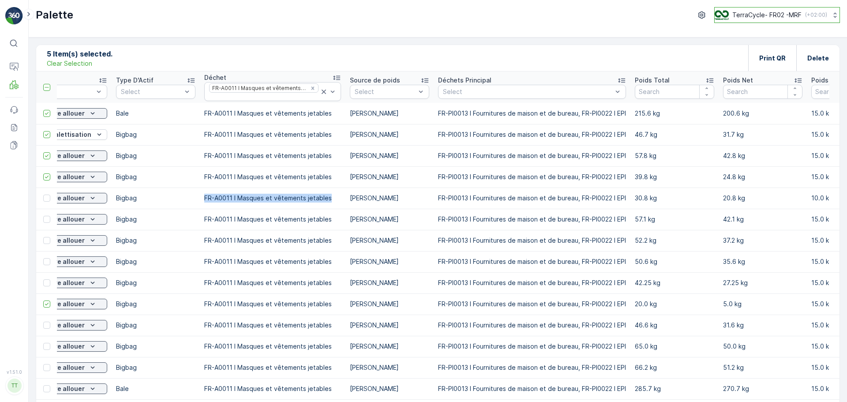
drag, startPoint x: 773, startPoint y: 16, endPoint x: 771, endPoint y: 21, distance: 4.6
click at [422, 16] on p "TerraCycle- FR02 -MRF" at bounding box center [766, 15] width 69 height 9
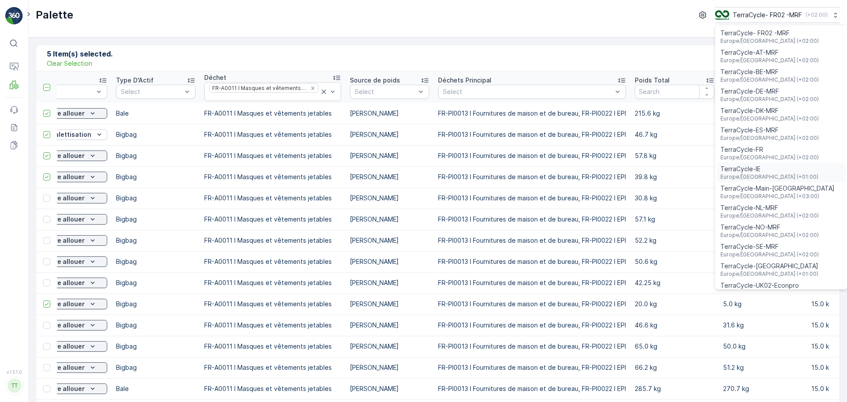
scroll to position [32, 0]
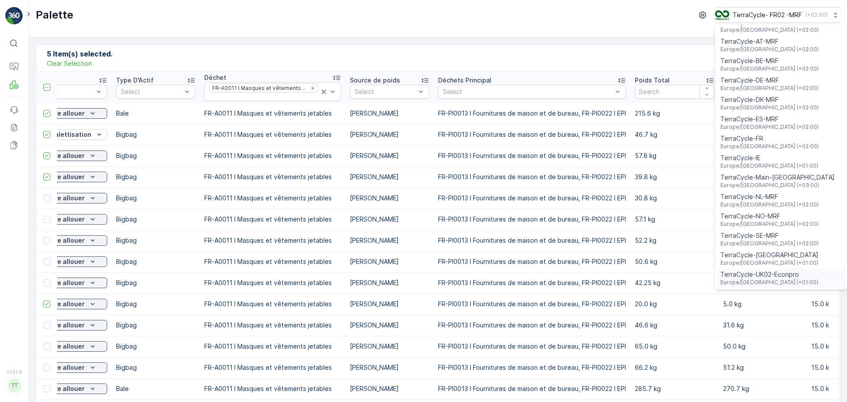
click at [422, 280] on span "Europe/London (+01:00)" at bounding box center [769, 282] width 98 height 7
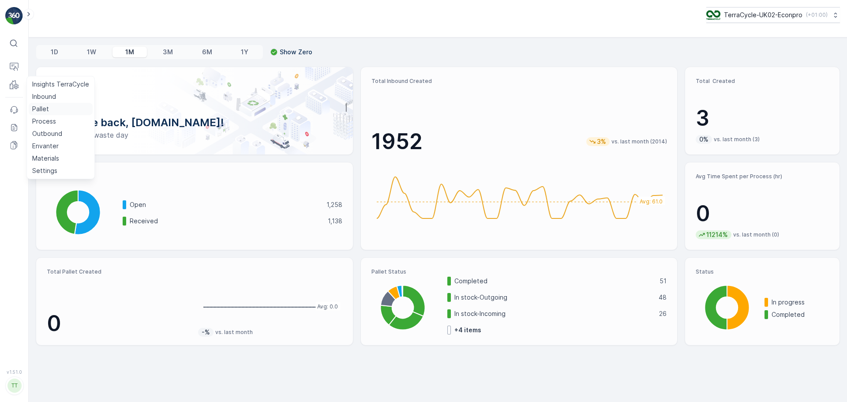
click at [42, 111] on p "Pallet" at bounding box center [40, 109] width 17 height 9
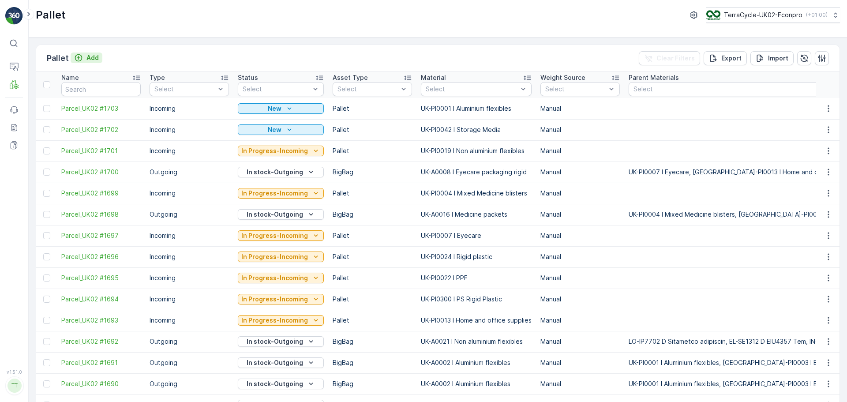
click at [92, 56] on p "Add" at bounding box center [92, 57] width 12 height 9
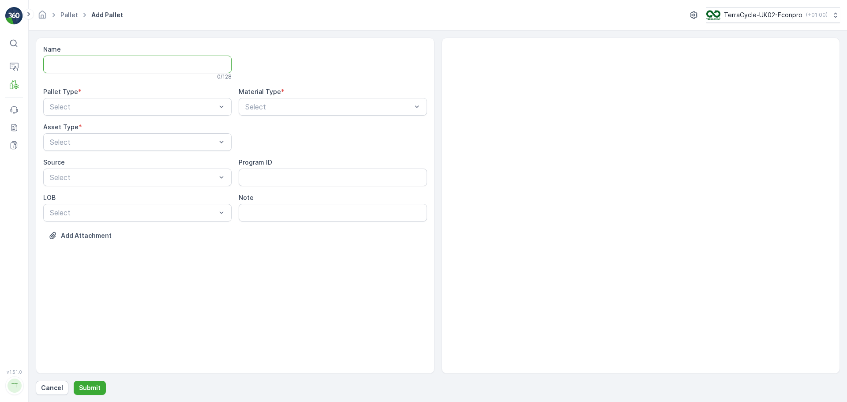
click at [61, 64] on input "Name" at bounding box center [137, 65] width 188 height 18
click at [112, 68] on input "FD749 -" at bounding box center [137, 65] width 188 height 18
click at [134, 71] on input "FD749 - Dashel -" at bounding box center [137, 65] width 188 height 18
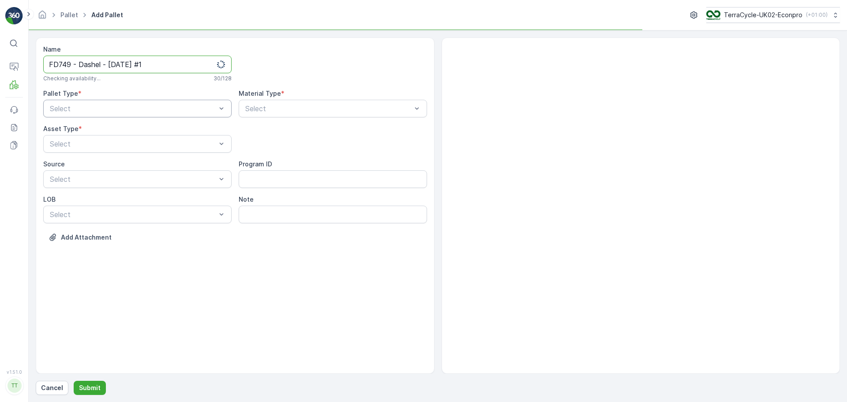
type input "FD749 - Dashel - 23.09.2025 #1"
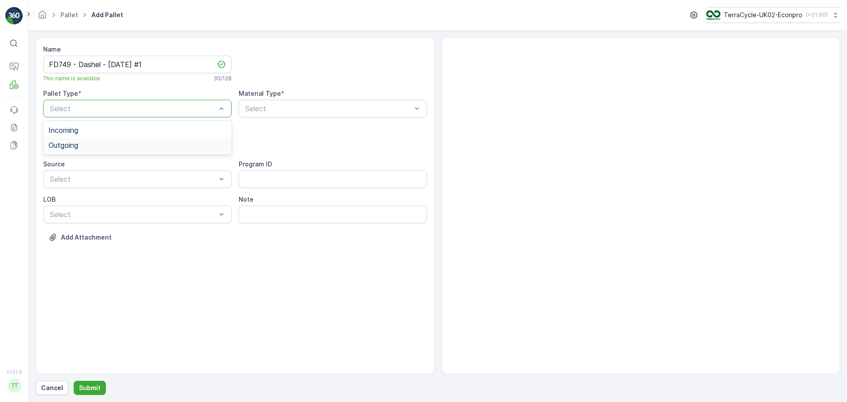
click at [100, 138] on div "Outgoing" at bounding box center [137, 145] width 188 height 15
click at [119, 108] on div at bounding box center [133, 109] width 168 height 8
click at [114, 130] on div "Incoming" at bounding box center [138, 130] width 178 height 8
click at [321, 102] on div "Material Type * Select" at bounding box center [333, 103] width 188 height 28
click at [321, 103] on div "Select" at bounding box center [333, 109] width 188 height 18
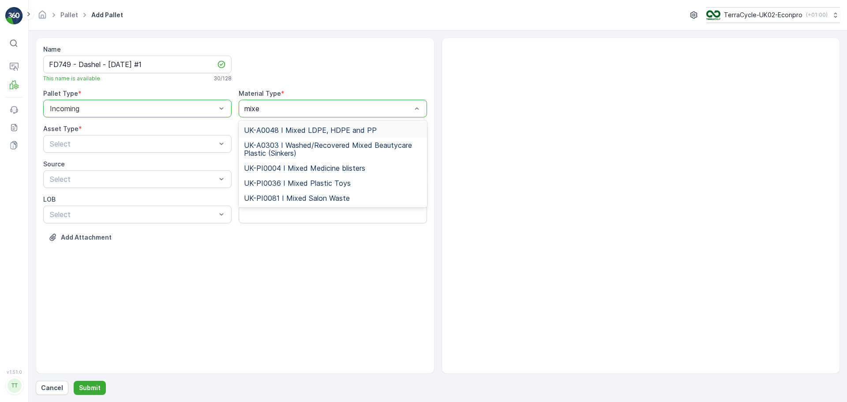
type input "mixed"
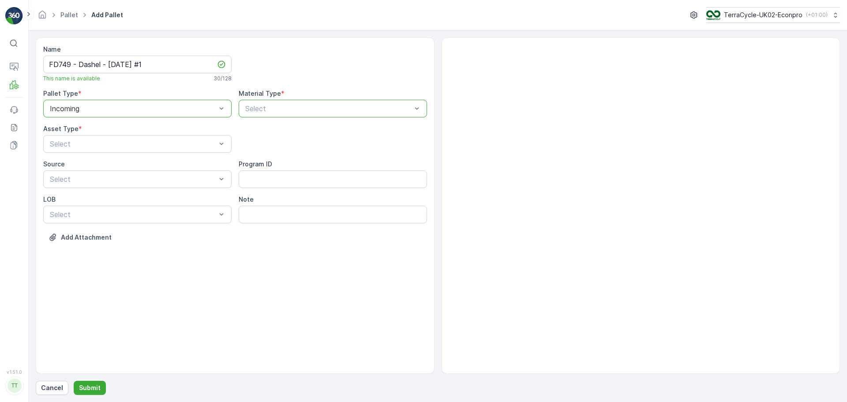
drag, startPoint x: 257, startPoint y: 105, endPoint x: 220, endPoint y: 106, distance: 37.0
click at [220, 106] on div "Name FD749 - Dashel - 23.09.2025 #1 This name is available 30 / 128 Pallet Type…" at bounding box center [235, 150] width 384 height 210
click at [269, 106] on div at bounding box center [328, 109] width 168 height 8
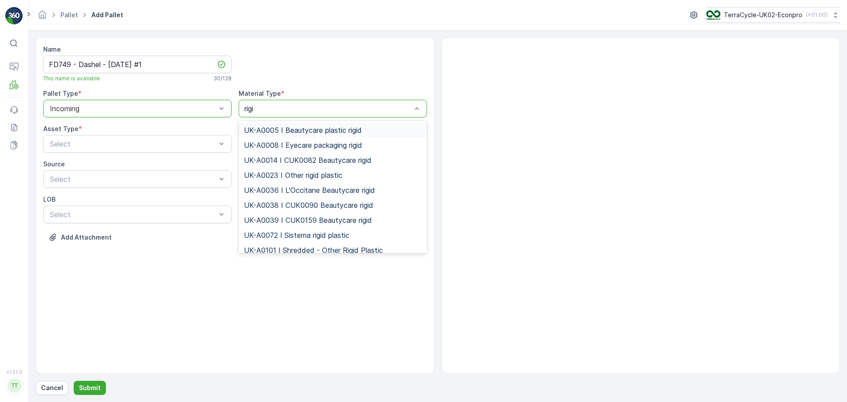
type input "rigid"
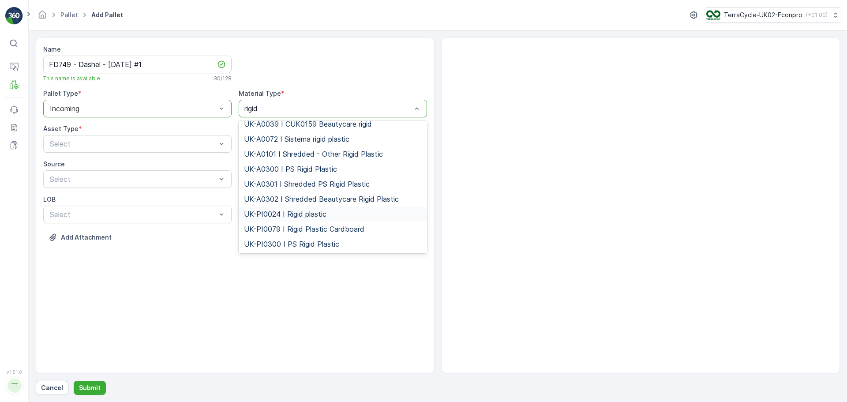
click at [318, 215] on span "UK-PI0024 I Rigid plastic" at bounding box center [285, 214] width 82 height 8
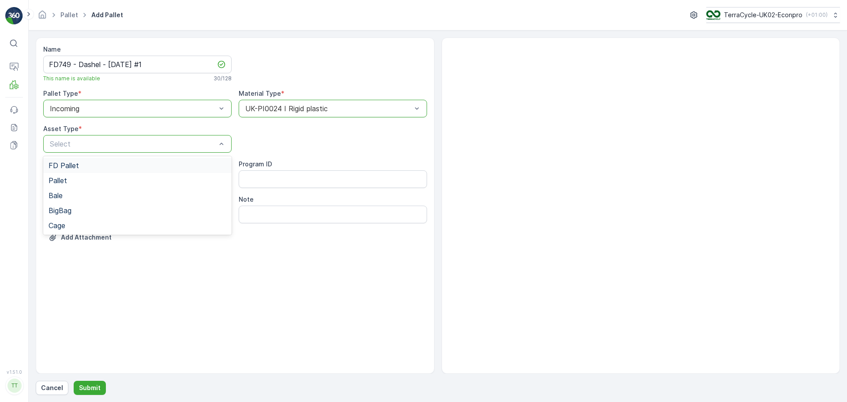
click at [102, 168] on div "FD Pallet" at bounding box center [138, 165] width 178 height 8
click at [81, 385] on p "Submit" at bounding box center [90, 387] width 22 height 9
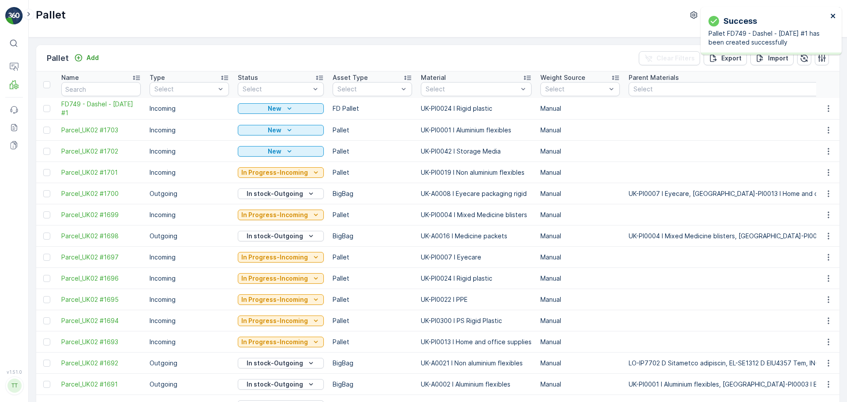
click at [832, 15] on icon "close" at bounding box center [832, 16] width 4 height 4
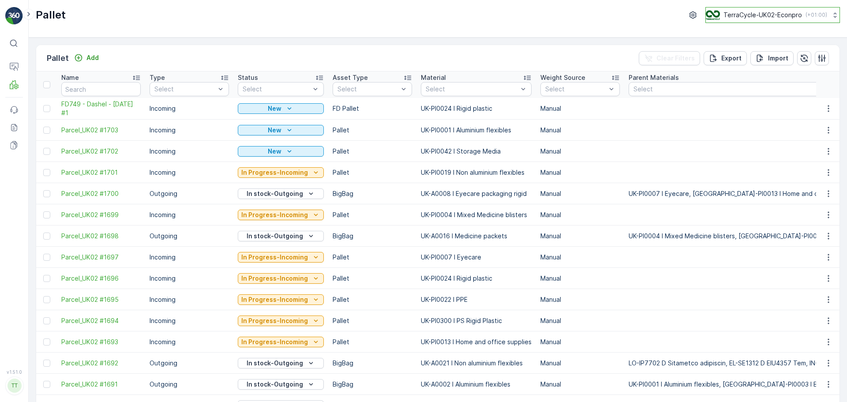
click at [733, 15] on p "TerraCycle-UK02-Econpro" at bounding box center [762, 15] width 78 height 9
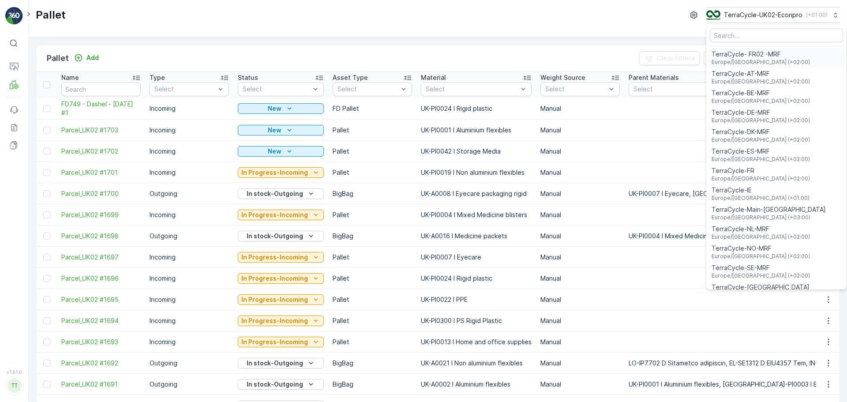
click at [755, 56] on span "TerraCycle- FR02 -MRF" at bounding box center [760, 54] width 98 height 9
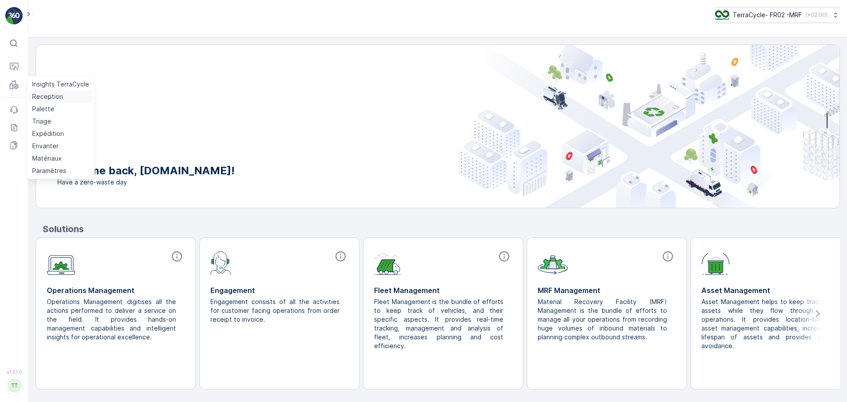
click at [52, 95] on p "Reception" at bounding box center [47, 96] width 31 height 9
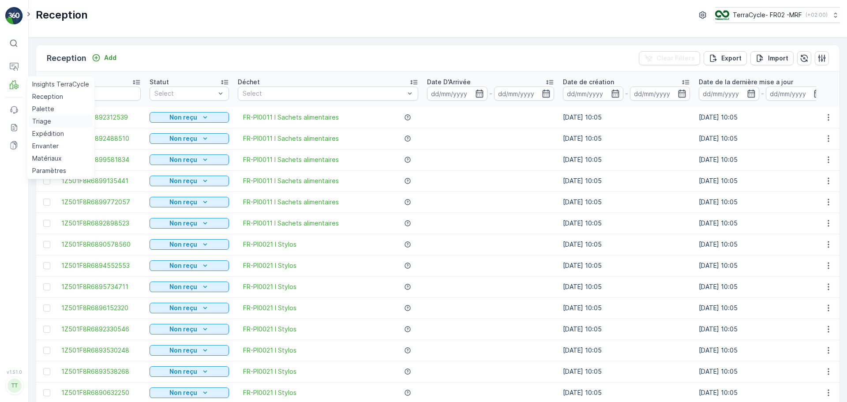
click at [46, 120] on p "Triage" at bounding box center [41, 121] width 19 height 9
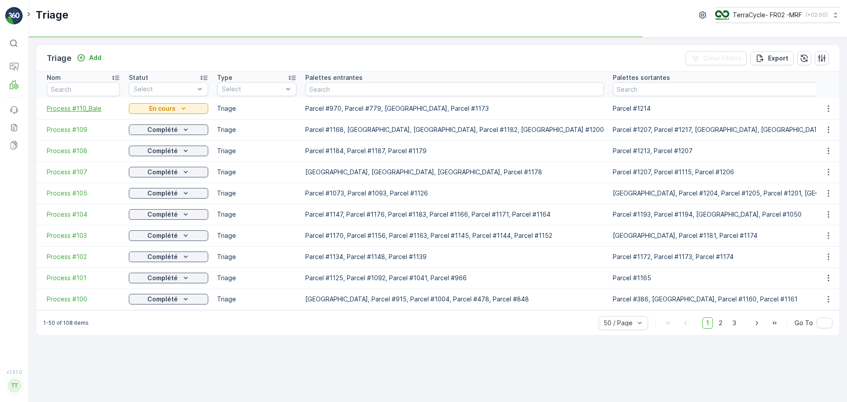
click at [85, 105] on span "Process #110_Bale" at bounding box center [83, 108] width 73 height 9
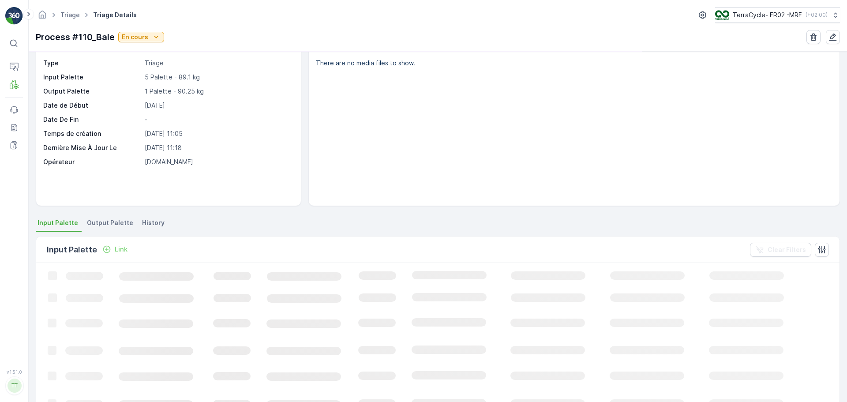
scroll to position [44, 0]
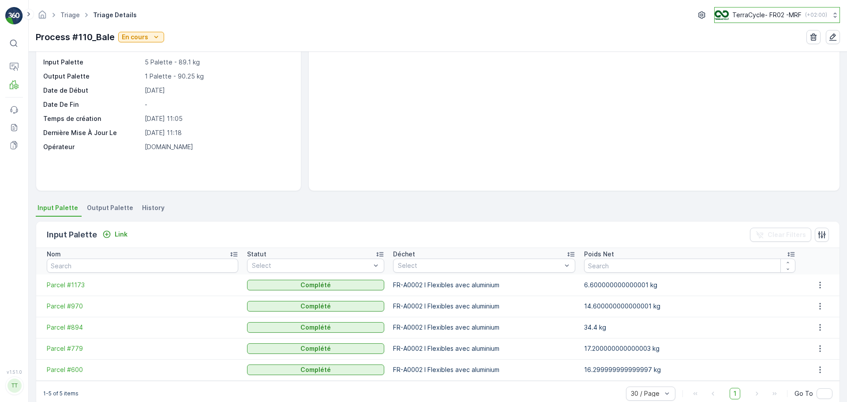
click at [783, 13] on p "TerraCycle- FR02 -MRF" at bounding box center [766, 15] width 69 height 9
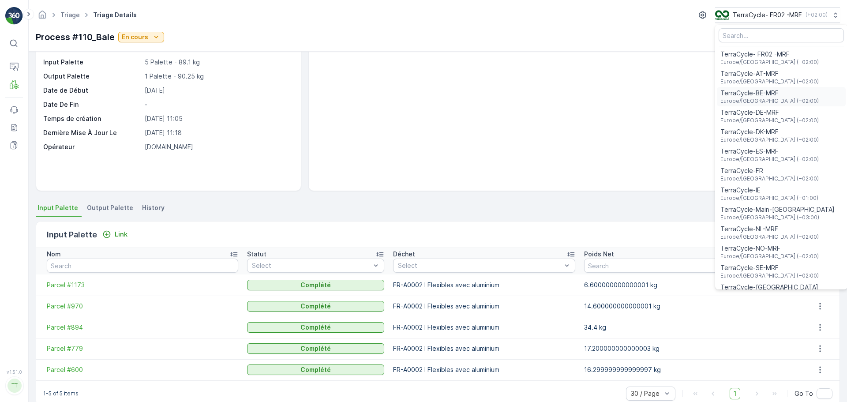
scroll to position [32, 0]
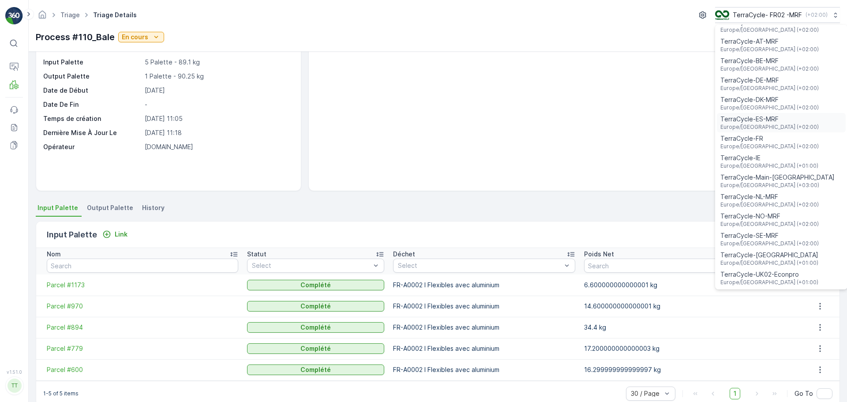
click at [747, 120] on span "TerraCycle-ES-MRF" at bounding box center [769, 119] width 98 height 9
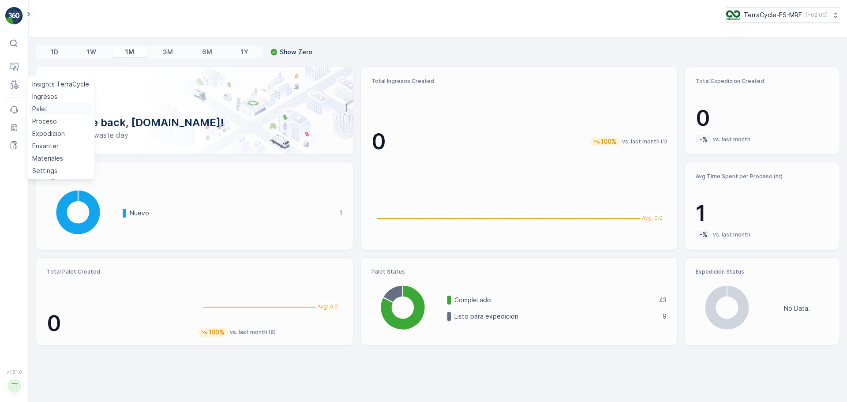
click at [41, 105] on p "Palet" at bounding box center [39, 109] width 15 height 9
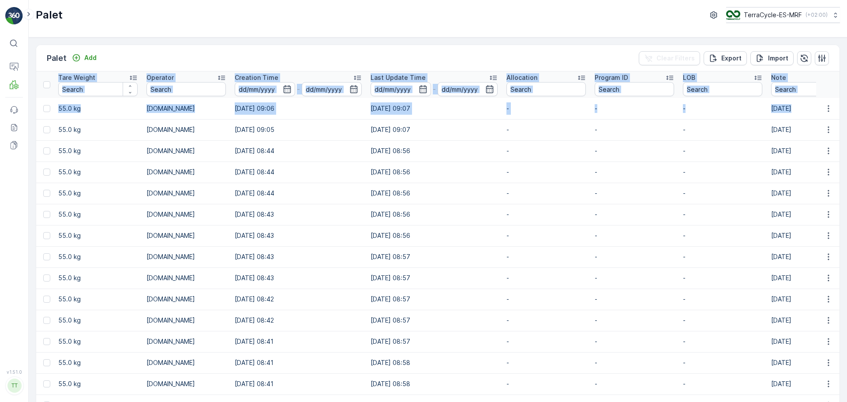
drag, startPoint x: 471, startPoint y: 122, endPoint x: 828, endPoint y: 120, distance: 356.8
click at [839, 118] on div "Palet Add Clear Filters Export Import Name Type Select Status Select Asset Type…" at bounding box center [438, 219] width 818 height 364
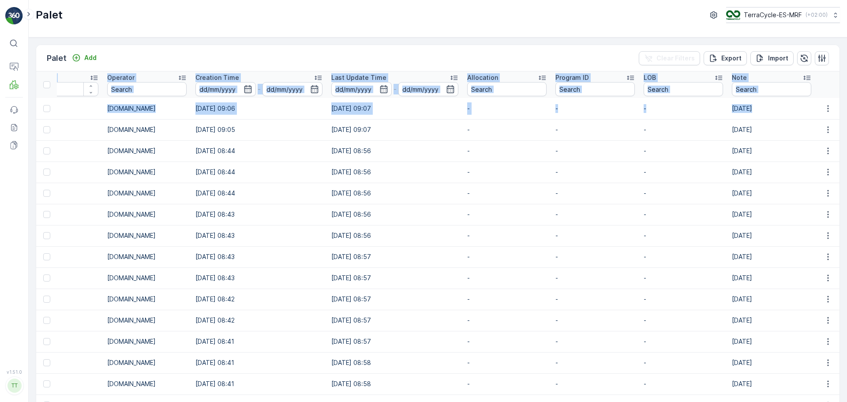
click at [773, 140] on td "[DATE]" at bounding box center [771, 150] width 88 height 21
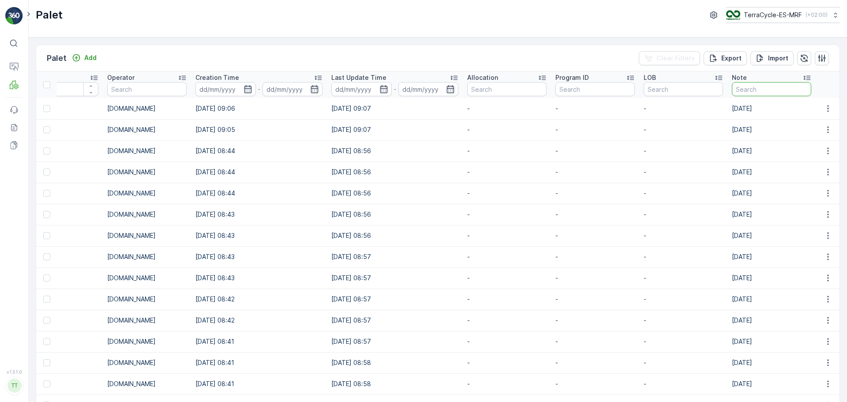
click at [741, 88] on input "text" at bounding box center [771, 89] width 79 height 14
type input "19/09"
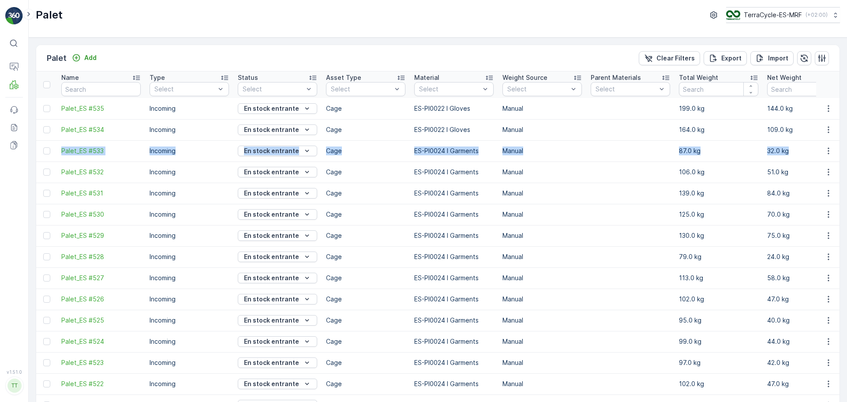
drag, startPoint x: 655, startPoint y: 150, endPoint x: 37, endPoint y: 148, distance: 617.8
click at [37, 148] on tr "Palet_ES #533 Incoming En stock entrante Cage ES-PI0024 I Garments Manual 87.0 …" at bounding box center [855, 150] width 1639 height 21
click at [740, 56] on button "Export" at bounding box center [724, 58] width 43 height 14
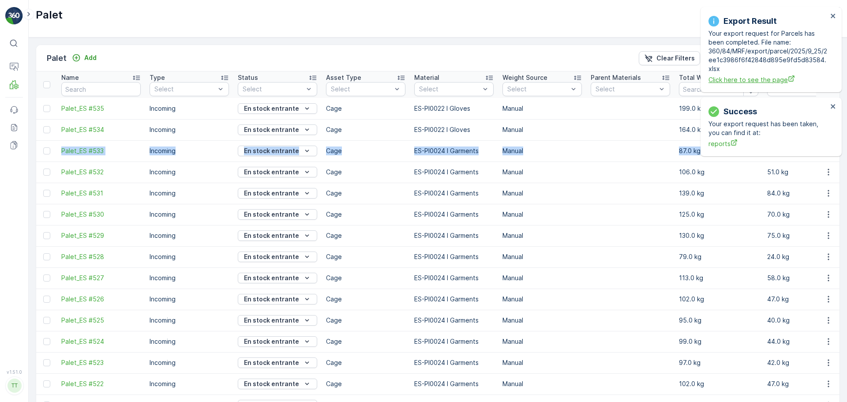
click at [751, 77] on span "Click here to see the page" at bounding box center [767, 79] width 119 height 9
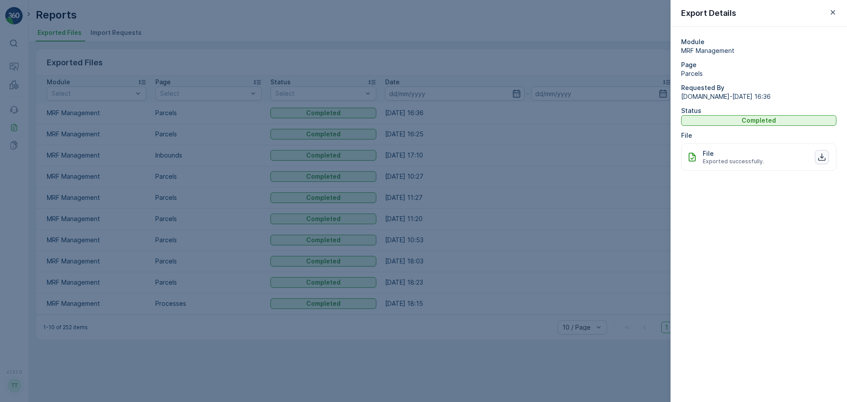
click at [822, 155] on icon "button" at bounding box center [821, 156] width 7 height 7
click at [134, 78] on div at bounding box center [423, 201] width 847 height 402
